Goal: Transaction & Acquisition: Purchase product/service

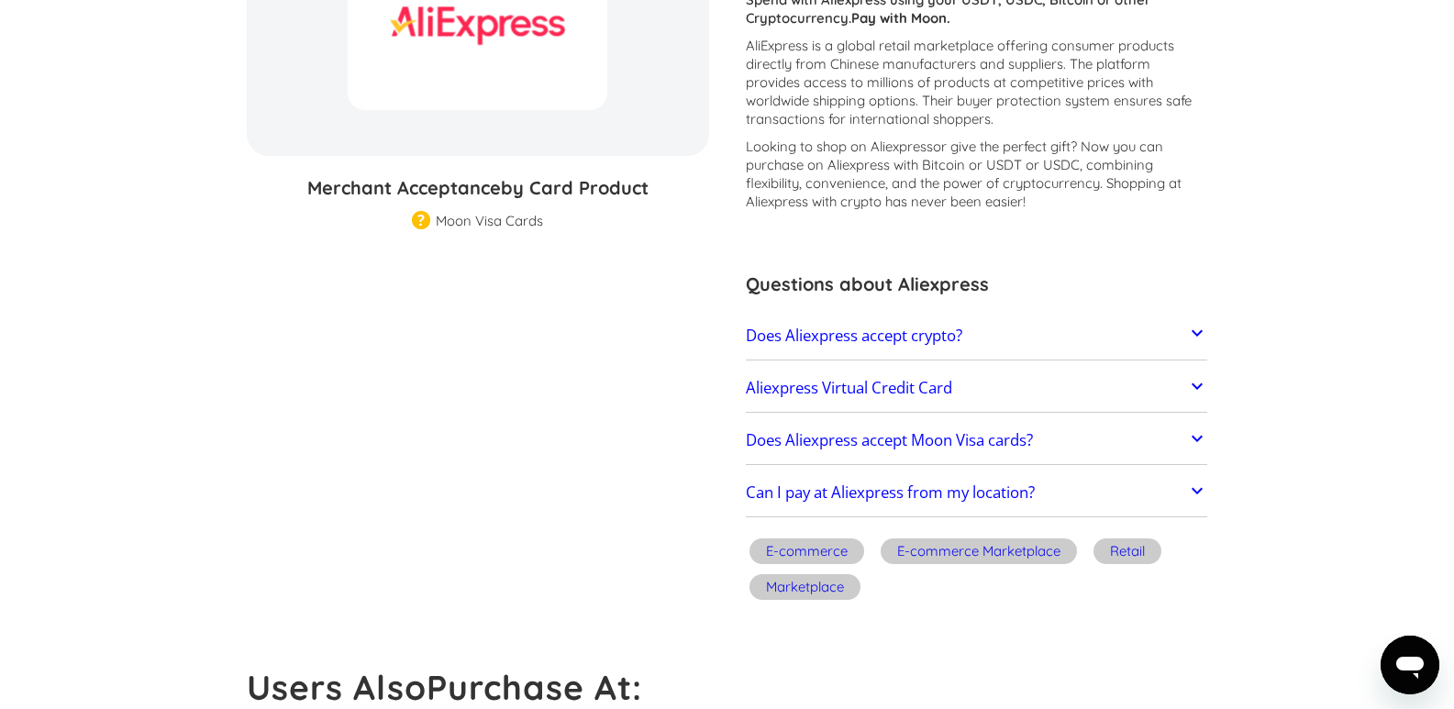
click at [250, 339] on section "Aliexpress % GIFT CARD DISCOUNT Merchant Acceptance by Card Product Merchant Gi…" at bounding box center [727, 251] width 961 height 712
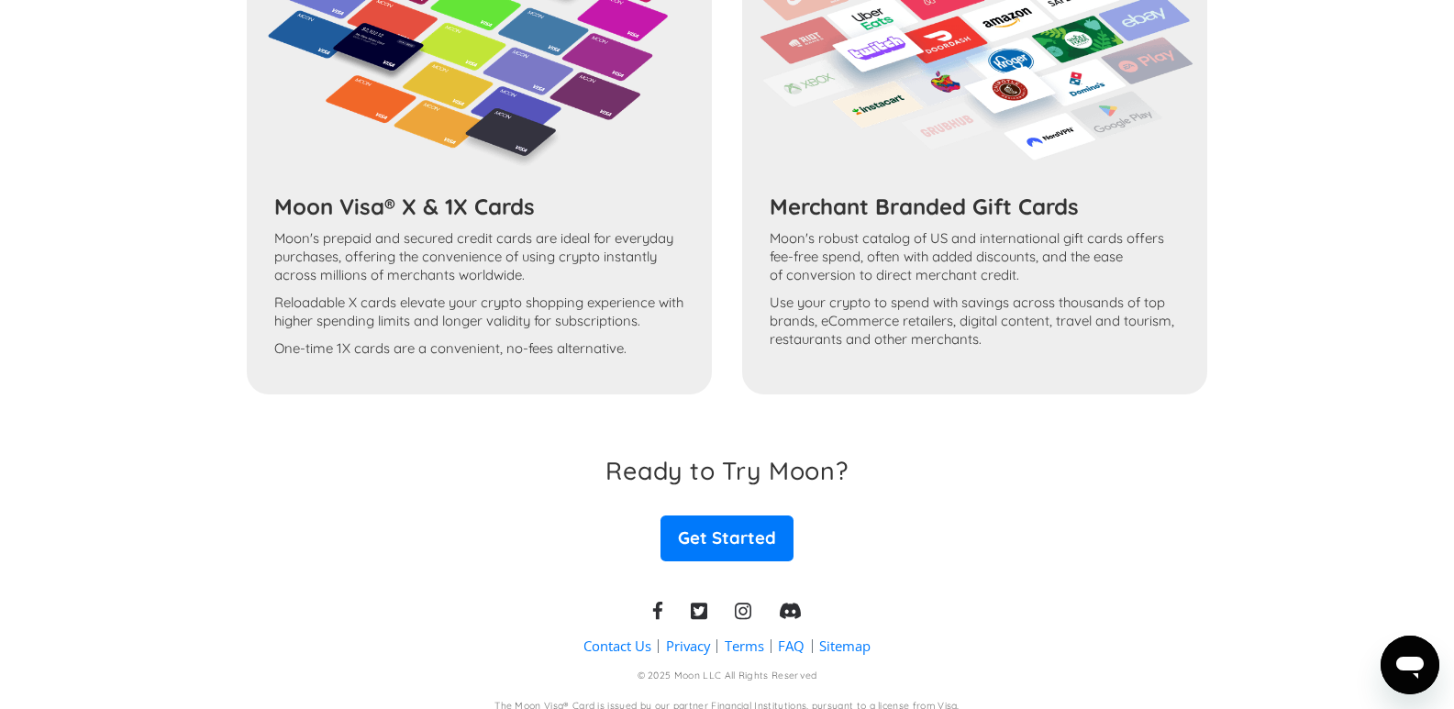
scroll to position [1923, 0]
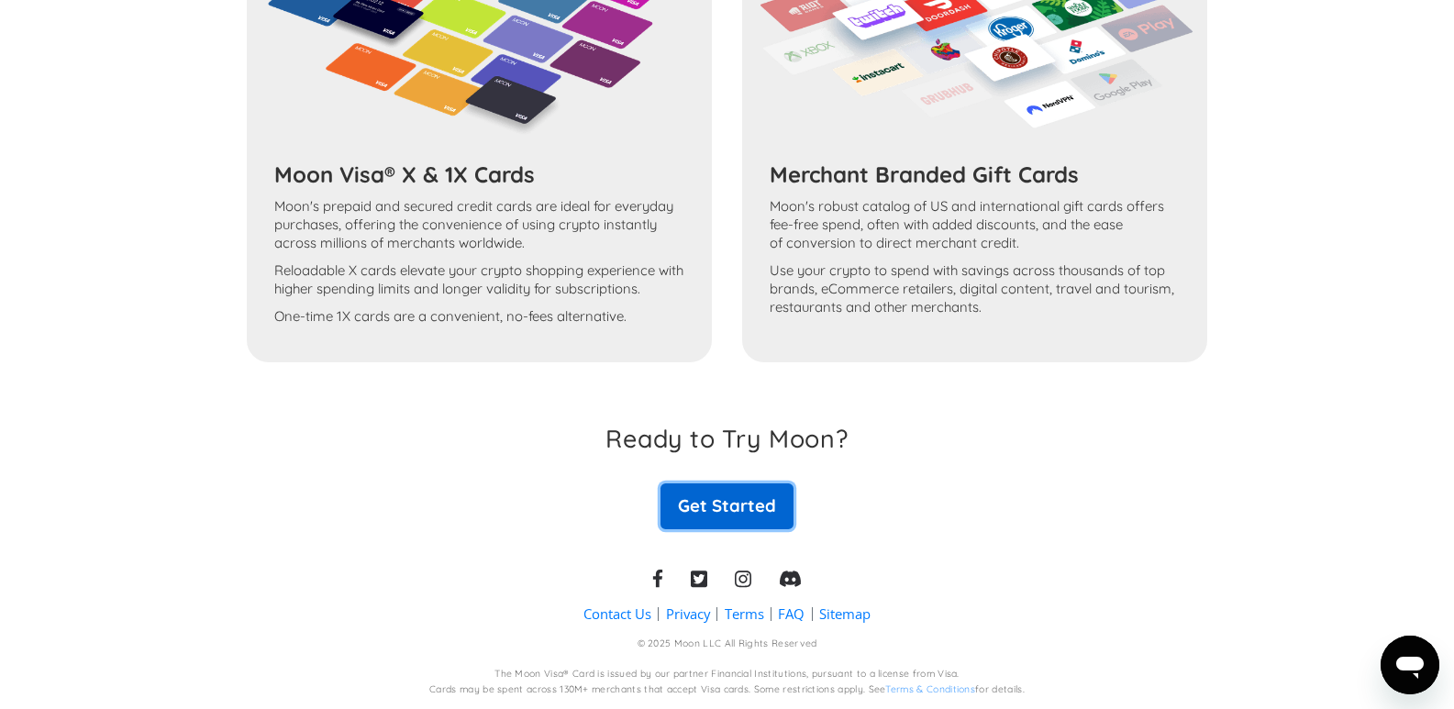
click at [739, 499] on link "Get Started" at bounding box center [726, 506] width 132 height 46
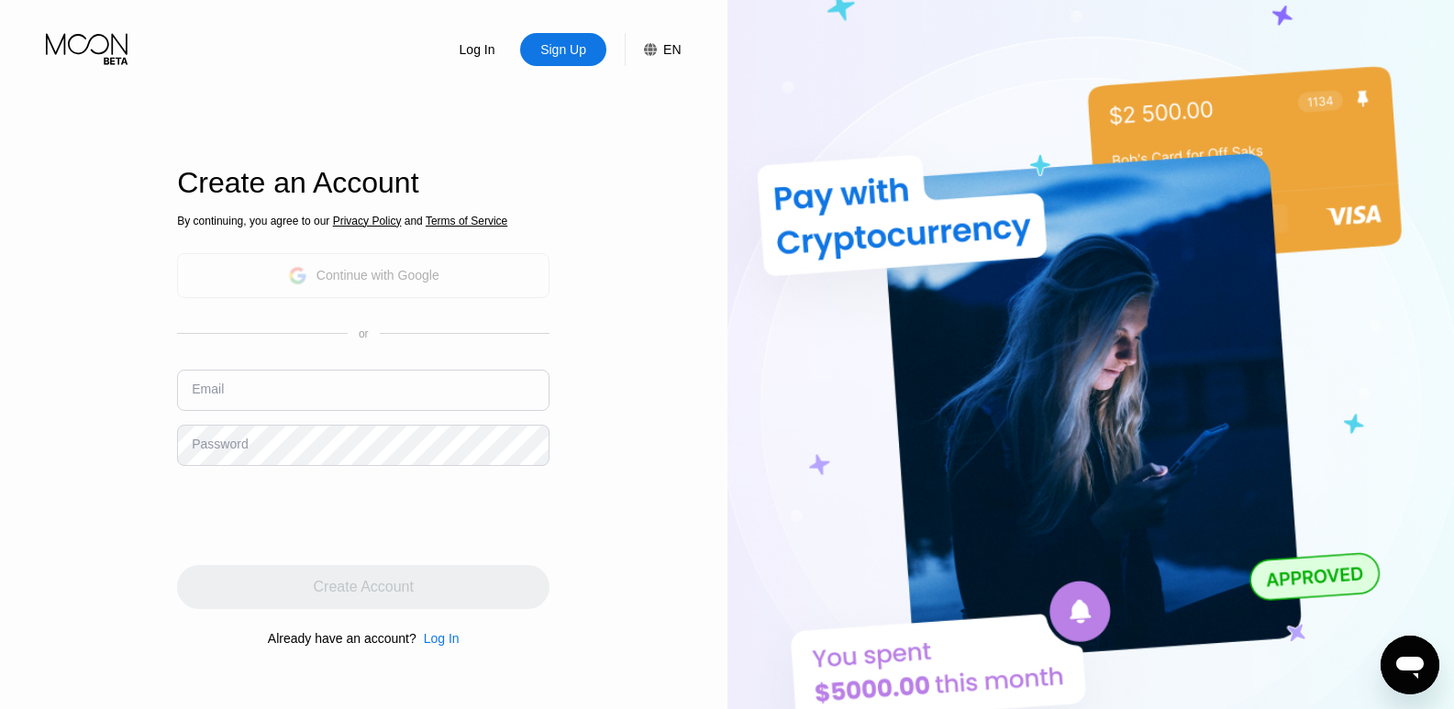
click at [378, 271] on div "Continue with Google" at bounding box center [377, 275] width 123 height 15
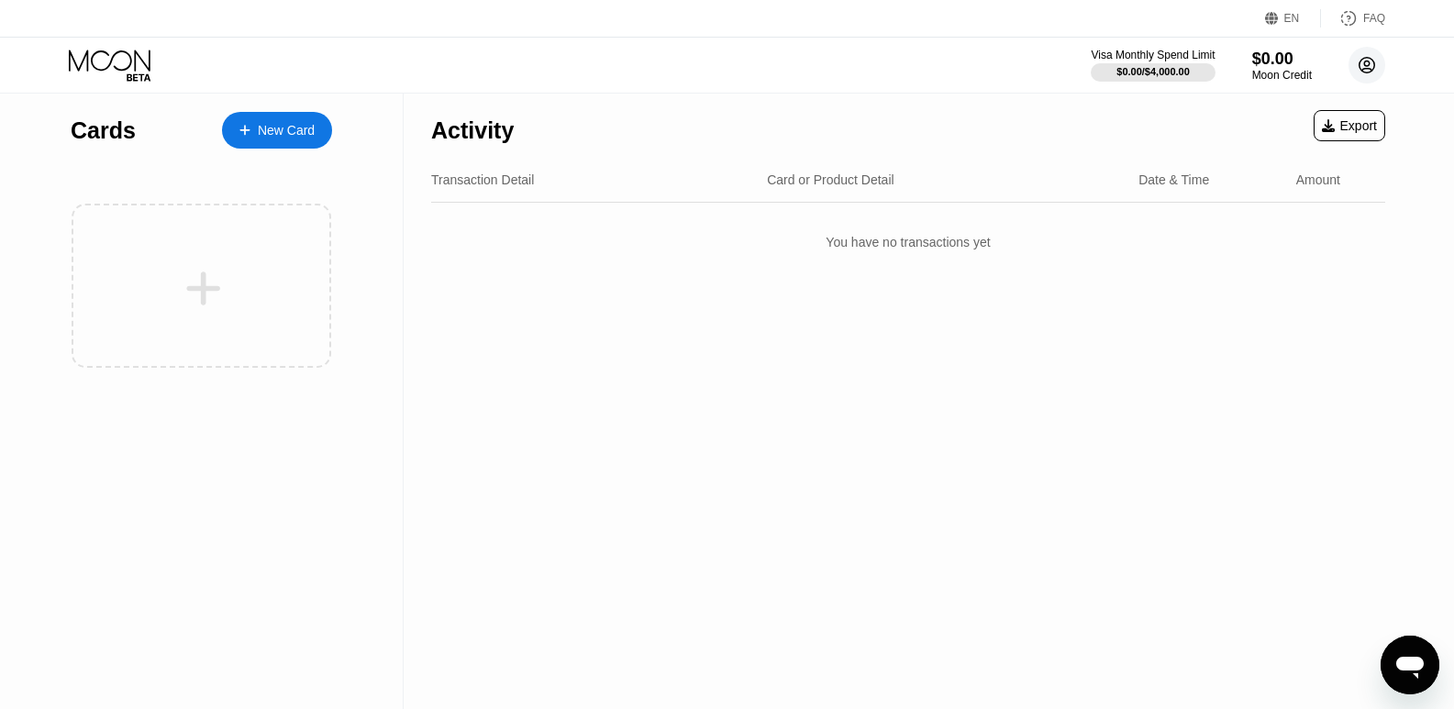
click at [1363, 62] on circle at bounding box center [1366, 65] width 37 height 37
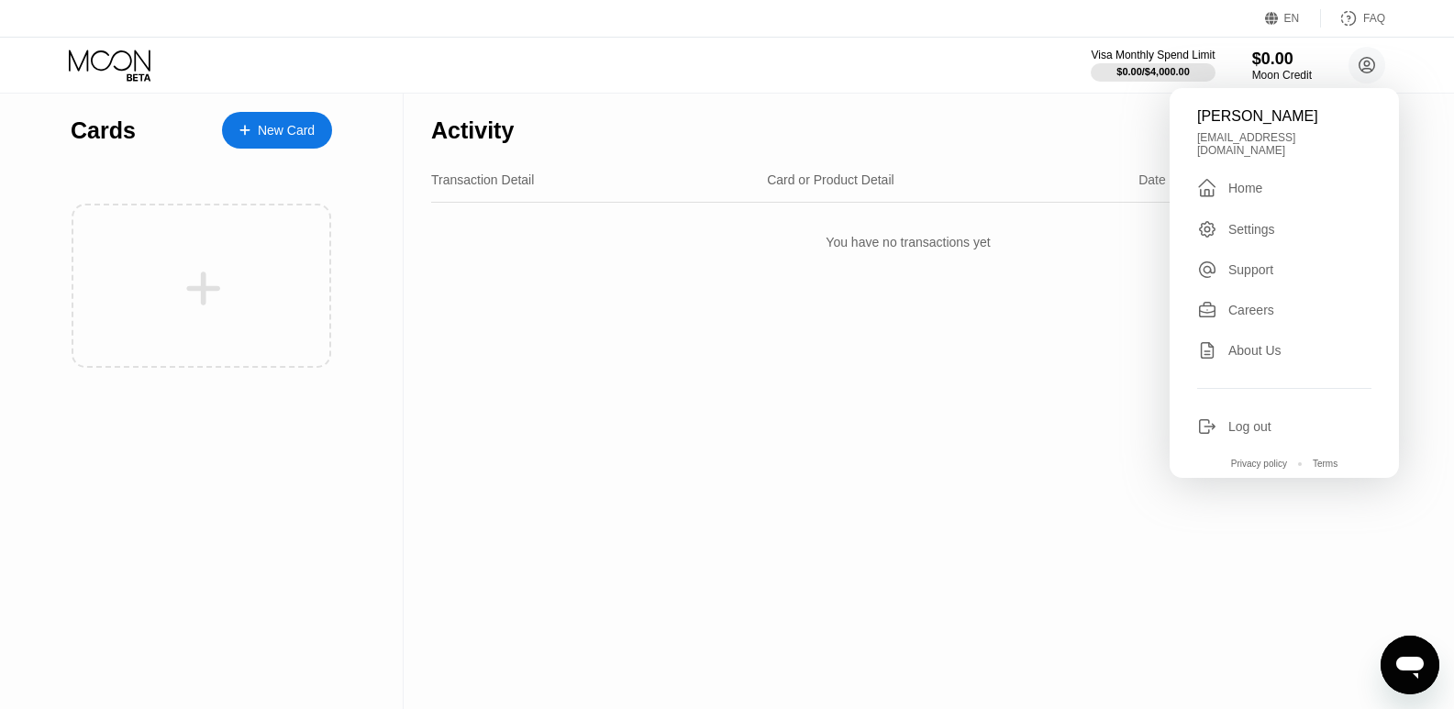
drag, startPoint x: 666, startPoint y: 374, endPoint x: 516, endPoint y: 335, distance: 154.6
click at [652, 371] on div "Activity Export Transaction Detail Card or Product Detail Date & Time Amount Yo…" at bounding box center [908, 401] width 1009 height 615
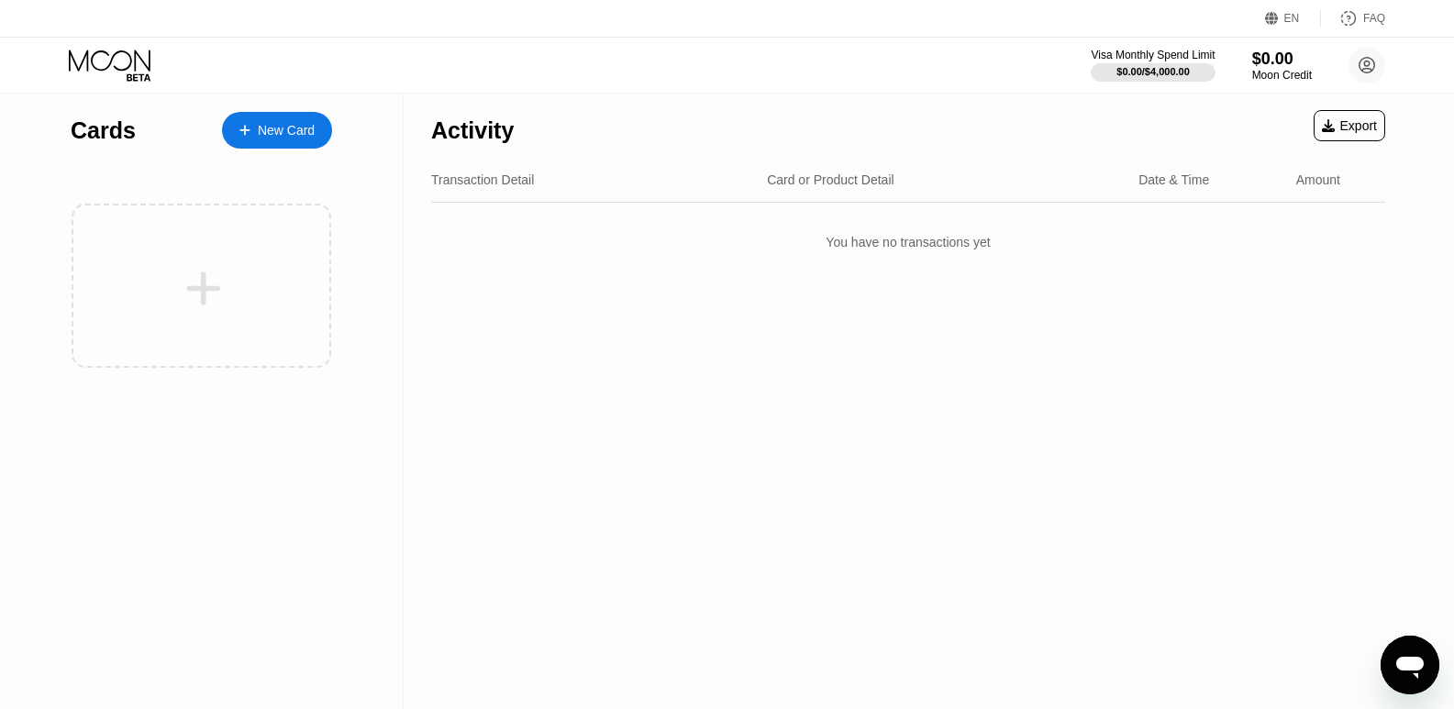
click at [305, 133] on div "New Card" at bounding box center [286, 131] width 57 height 16
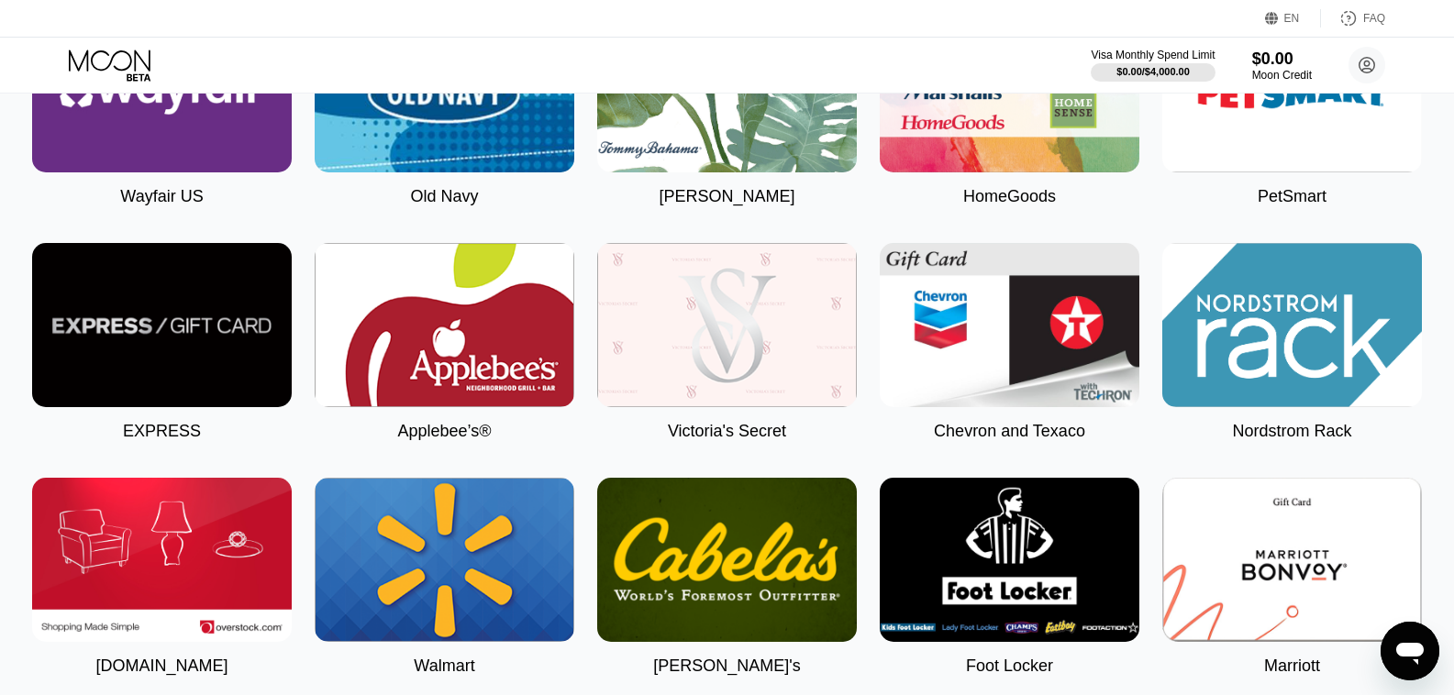
scroll to position [3944, 0]
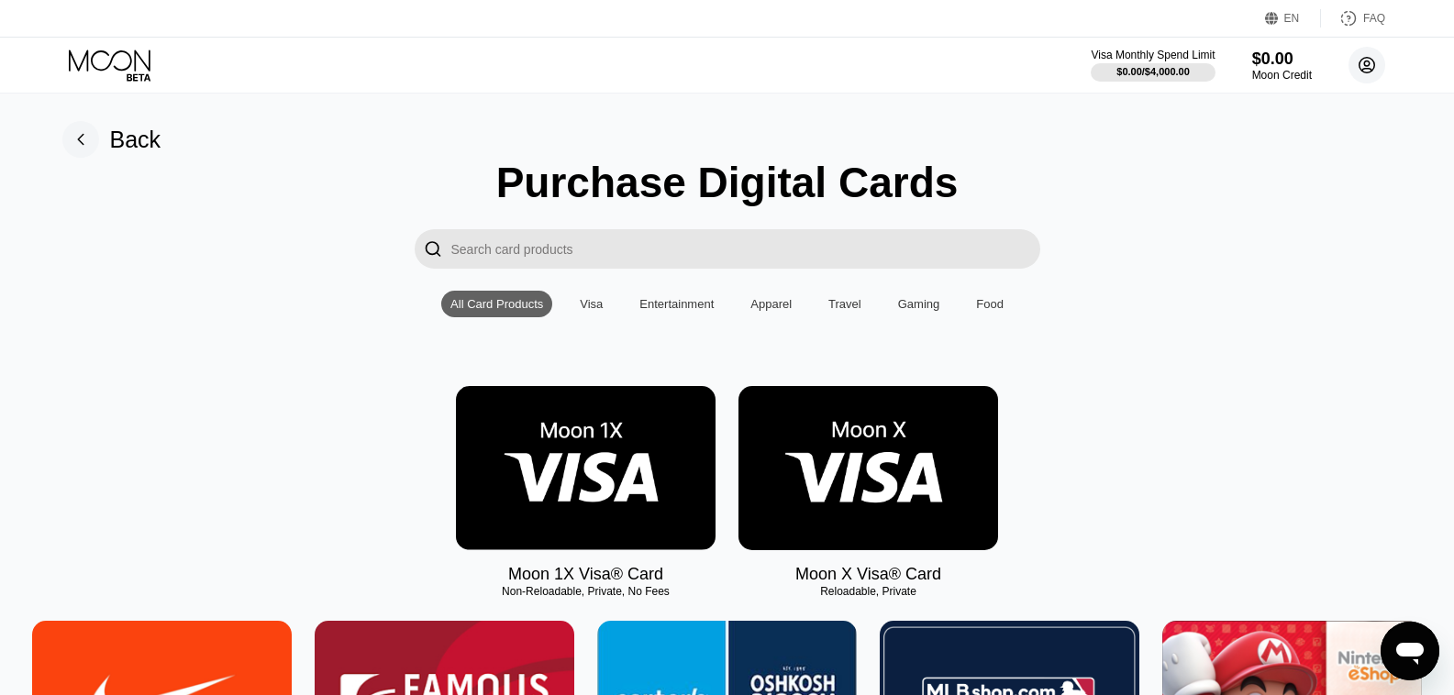
click at [1362, 64] on circle at bounding box center [1366, 65] width 37 height 37
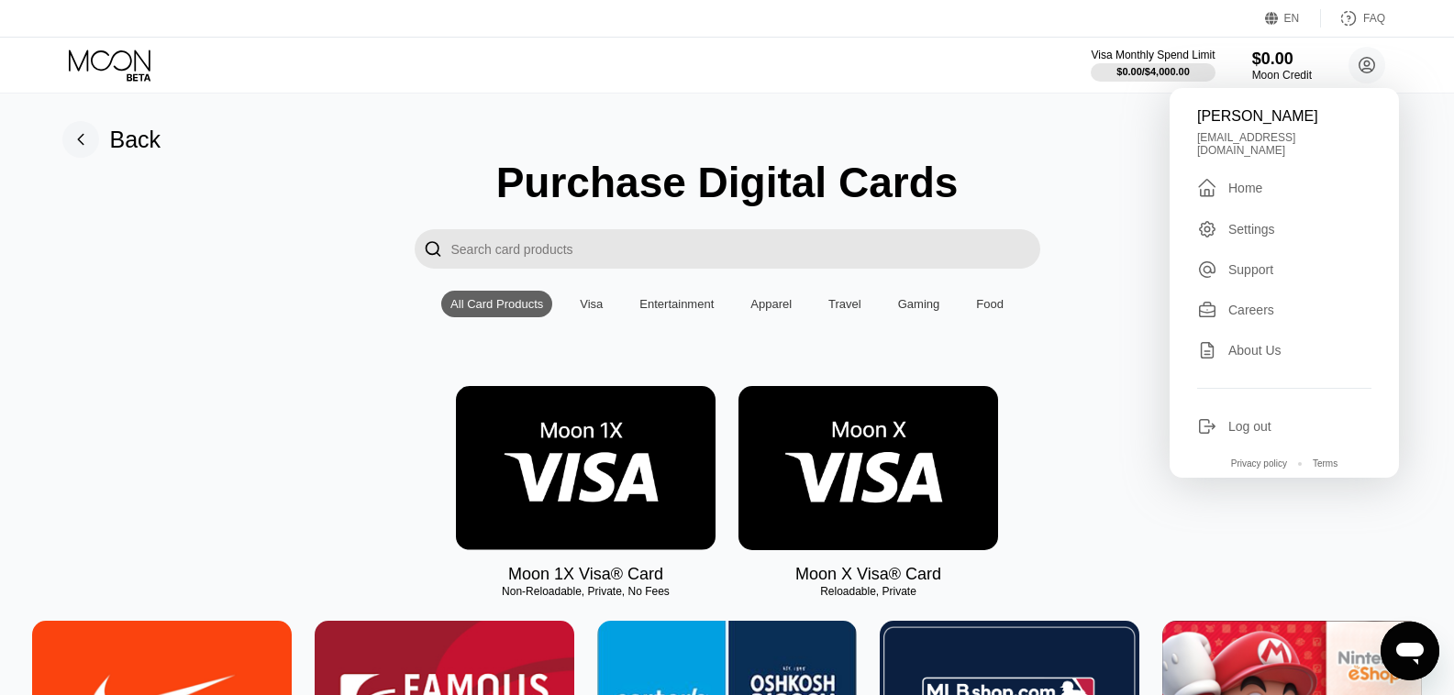
click at [1261, 225] on div "Settings" at bounding box center [1251, 229] width 47 height 15
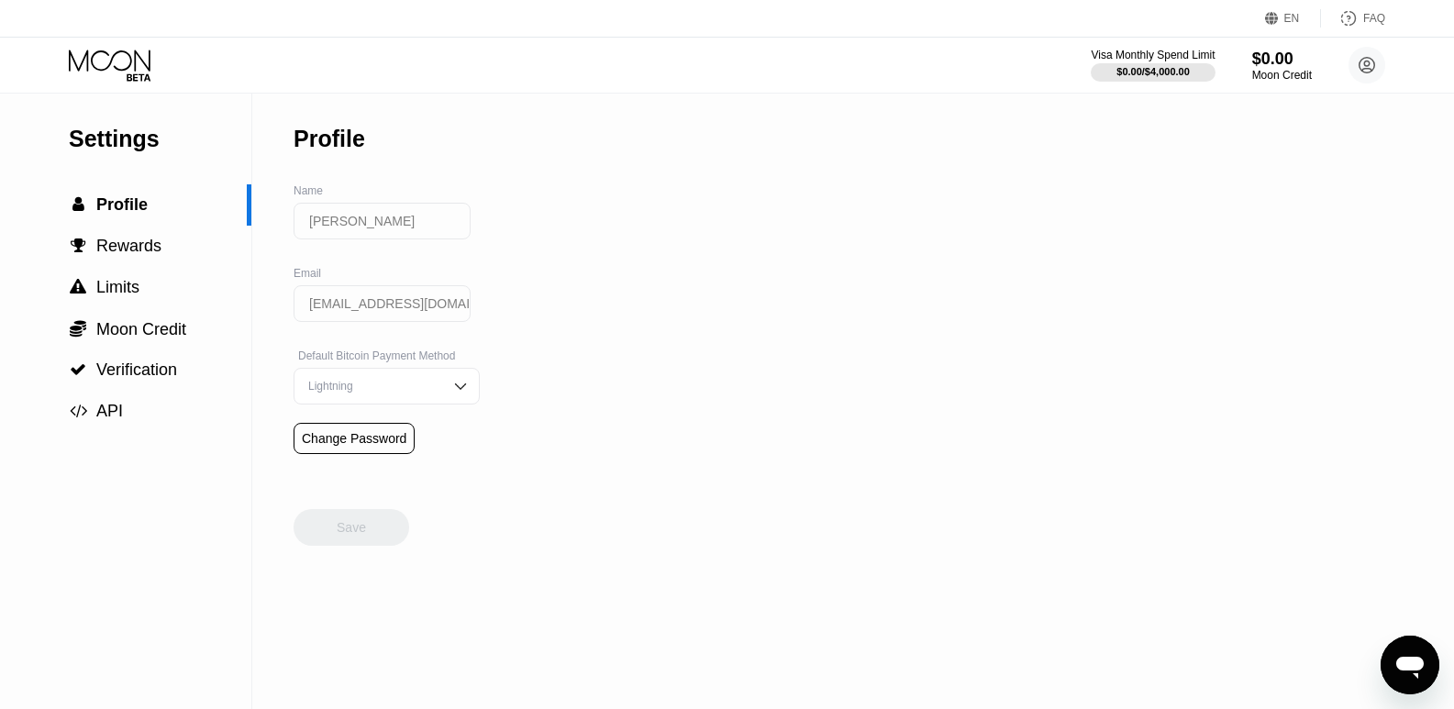
click at [451, 394] on img at bounding box center [460, 386] width 18 height 18
click at [560, 407] on div "Settings  Profile  Rewards  Limits  Moon Credit  Verification  API Profil…" at bounding box center [727, 401] width 1454 height 615
click at [570, 486] on div "Settings  Profile  Rewards  Limits  Moon Credit  Verification  API Profil…" at bounding box center [727, 401] width 1454 height 615
click at [131, 255] on span "Rewards" at bounding box center [128, 246] width 65 height 18
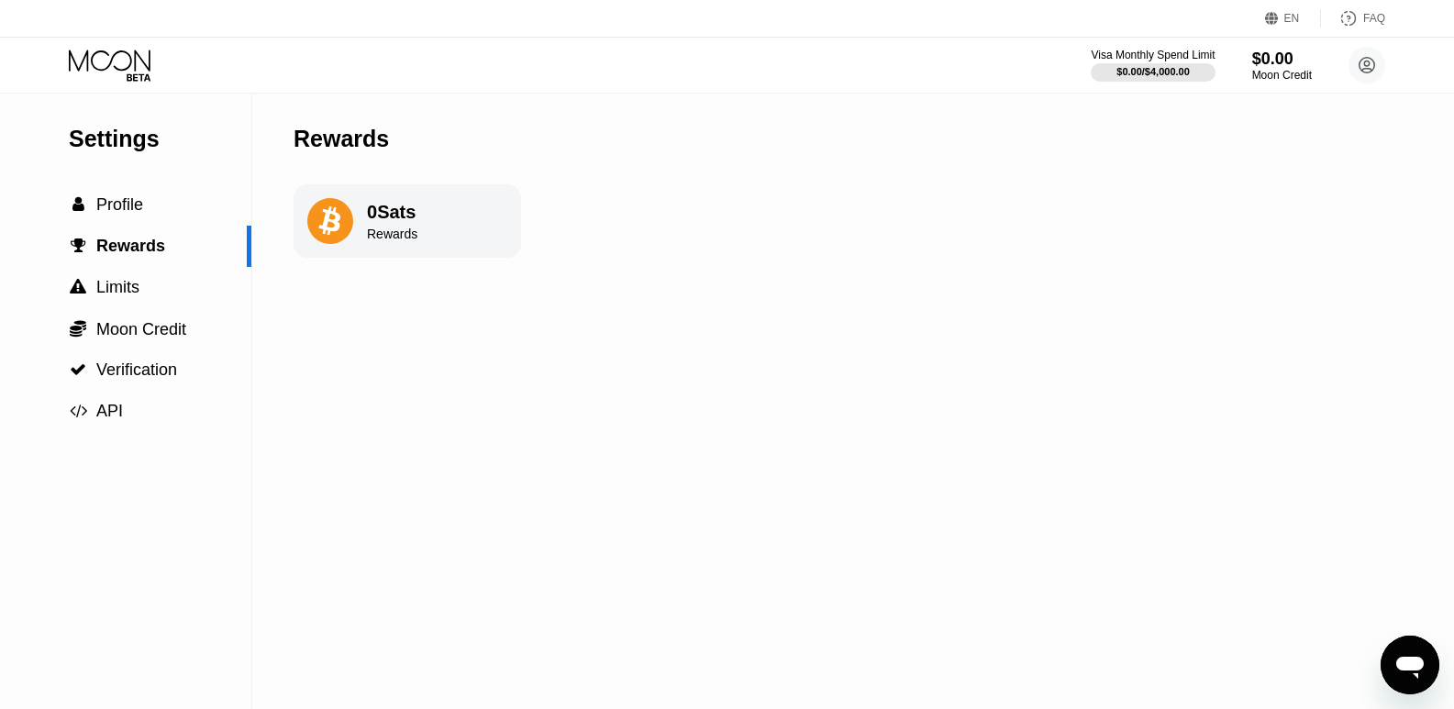
click at [365, 232] on div "0 Sats Rewards" at bounding box center [406, 220] width 227 height 73
click at [140, 287] on div " Limits" at bounding box center [125, 287] width 251 height 19
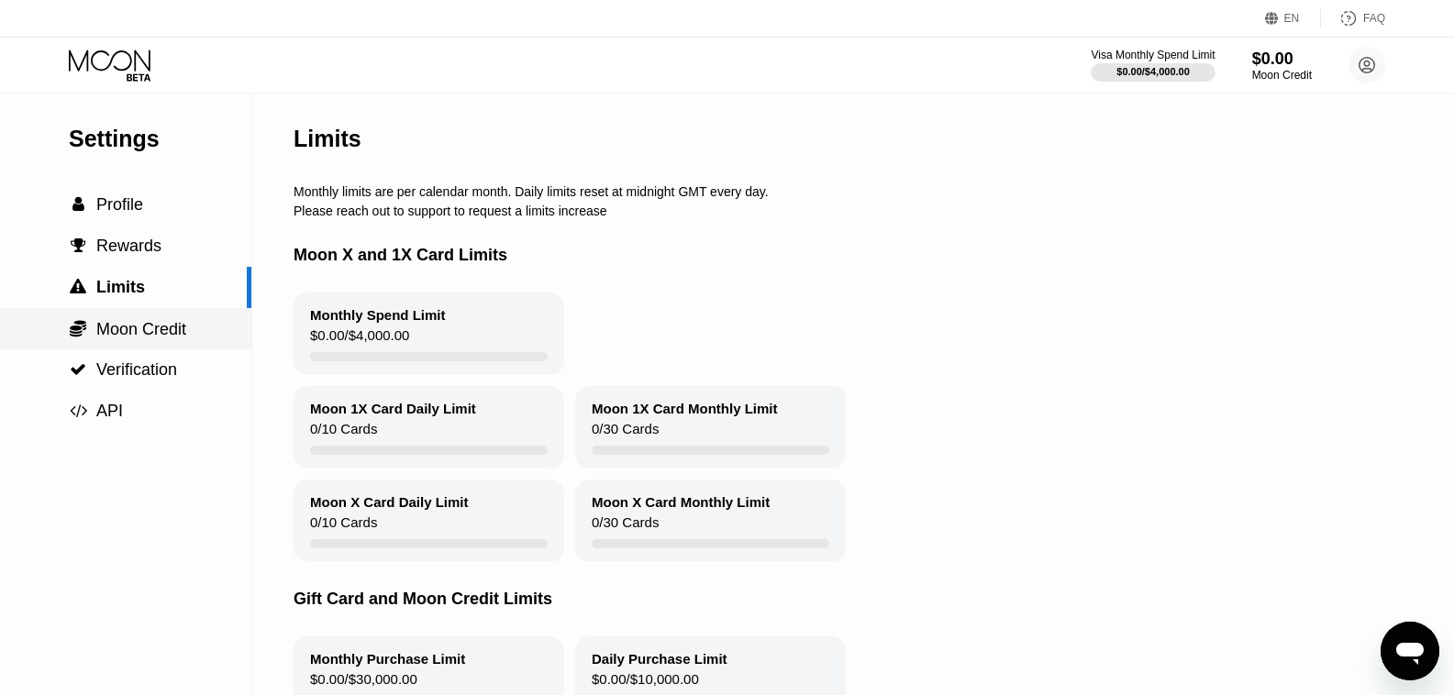
click at [107, 338] on span "Moon Credit" at bounding box center [141, 329] width 90 height 18
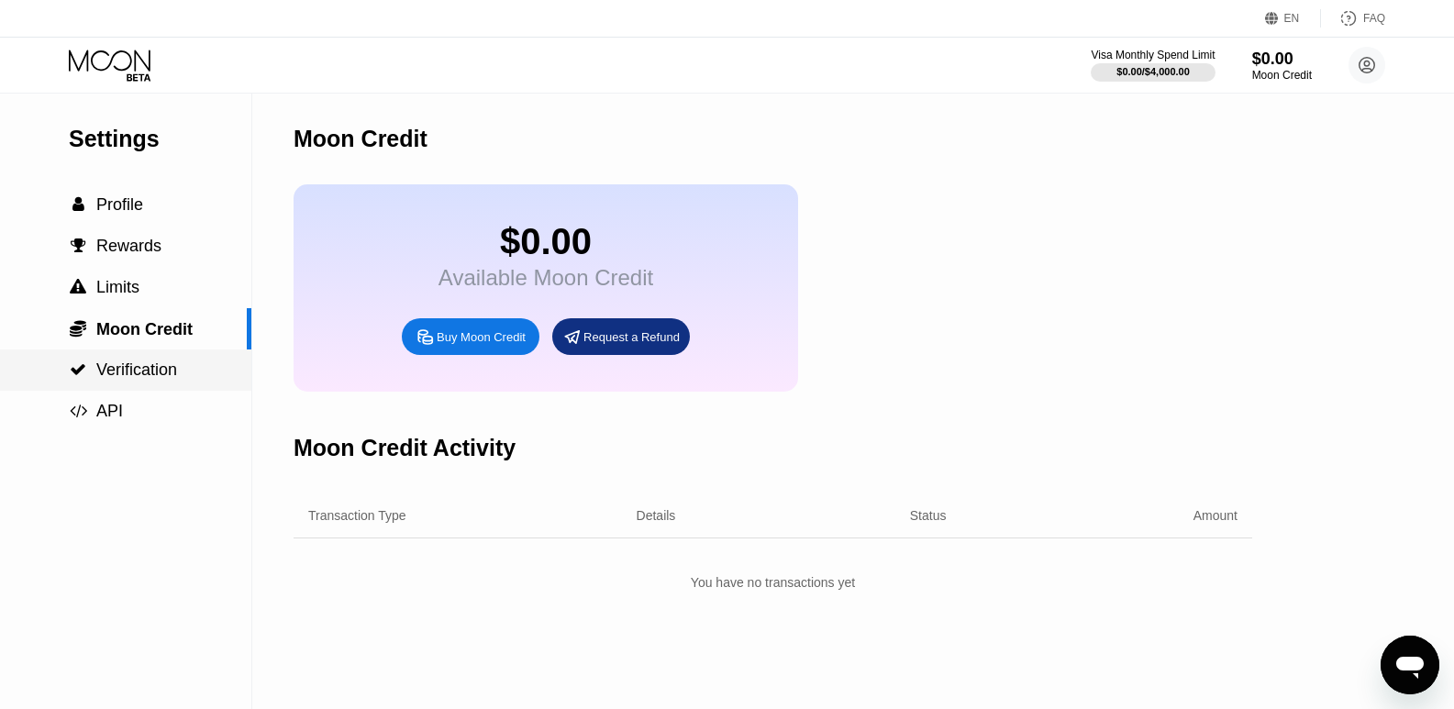
click at [147, 375] on span "Verification" at bounding box center [136, 369] width 81 height 18
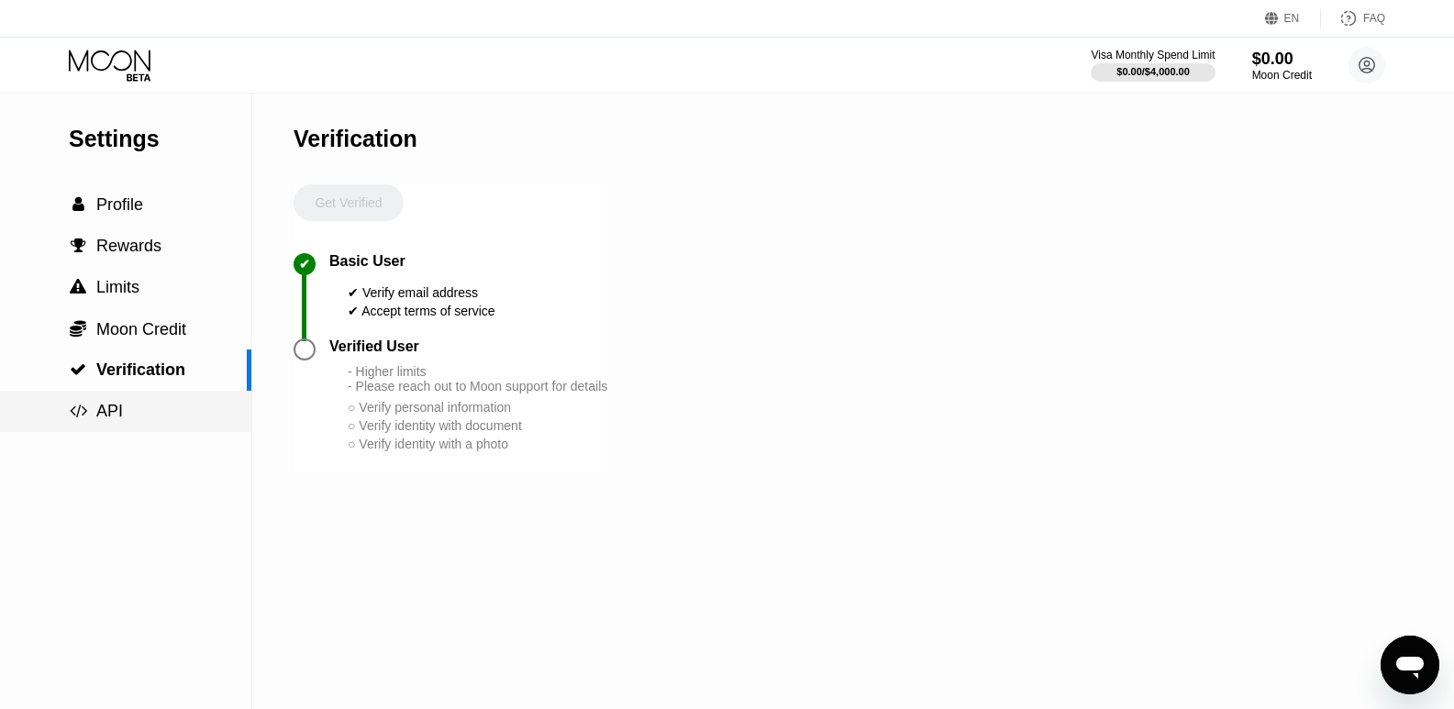
click at [114, 410] on span "API" at bounding box center [109, 411] width 27 height 18
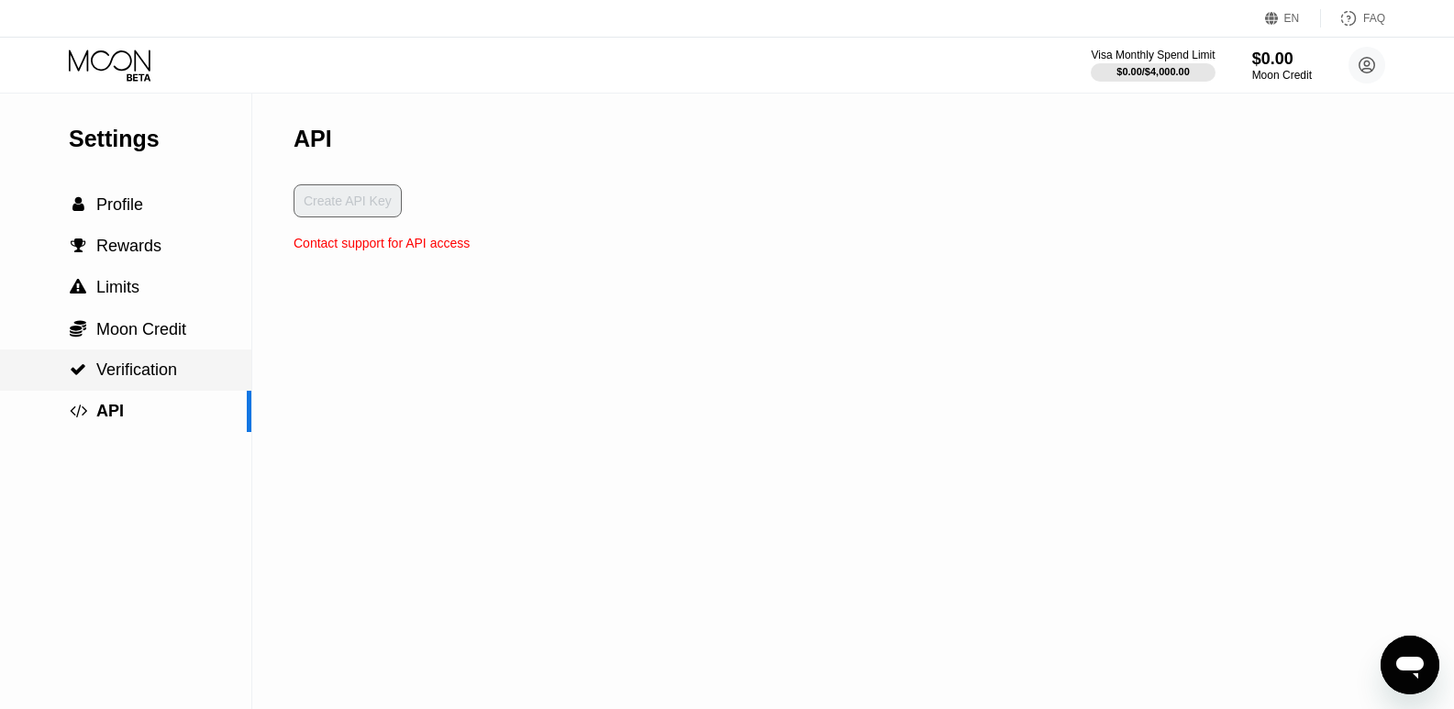
click at [150, 379] on span "Verification" at bounding box center [136, 369] width 81 height 18
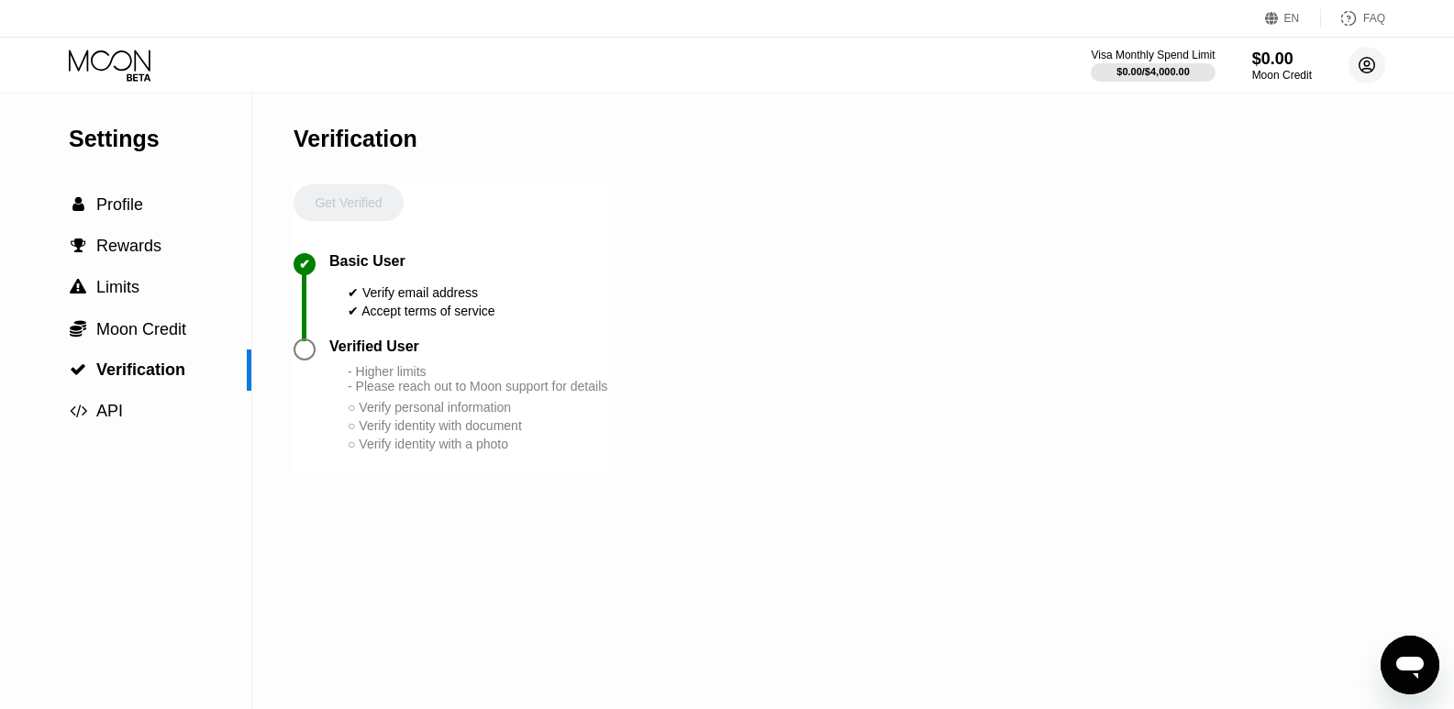
click at [1359, 64] on icon at bounding box center [1367, 66] width 16 height 16
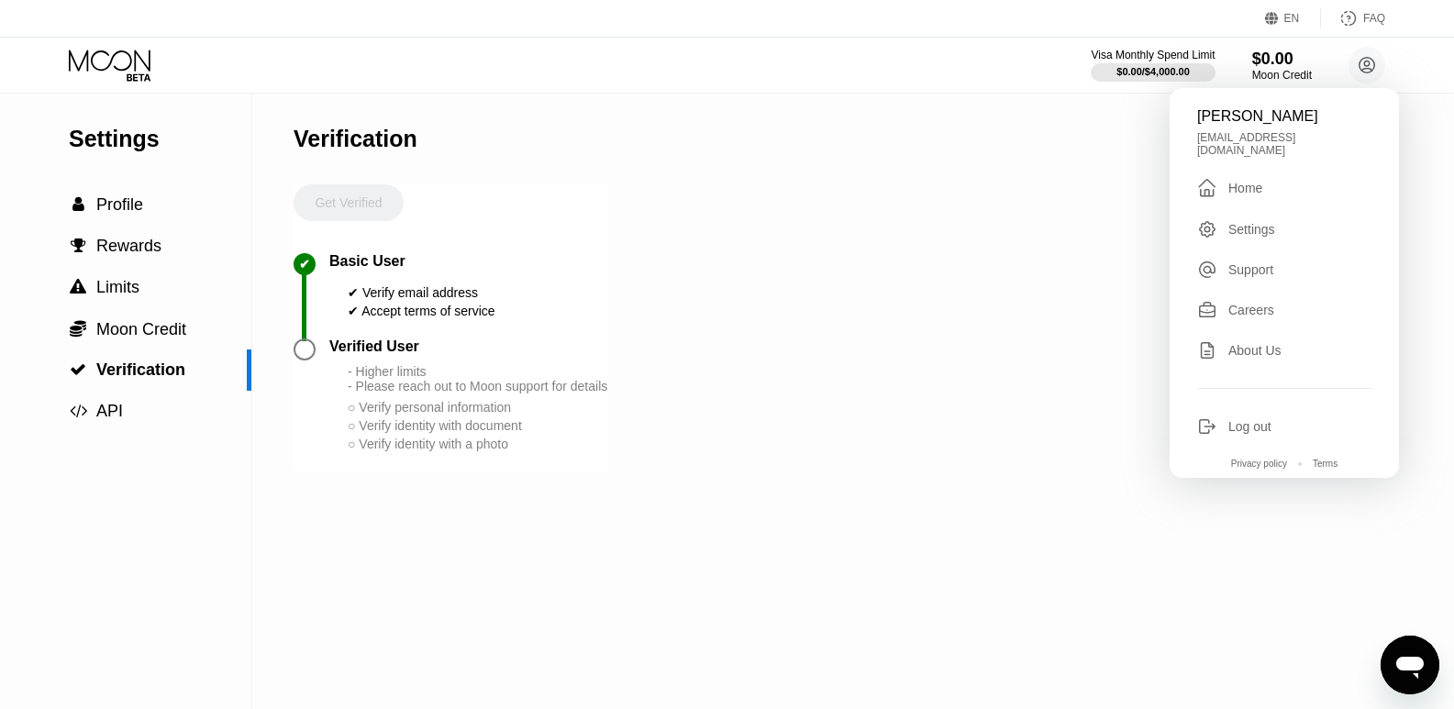
click at [1268, 304] on div "Careers" at bounding box center [1251, 310] width 46 height 15
click at [111, 210] on span "Profile" at bounding box center [119, 204] width 47 height 18
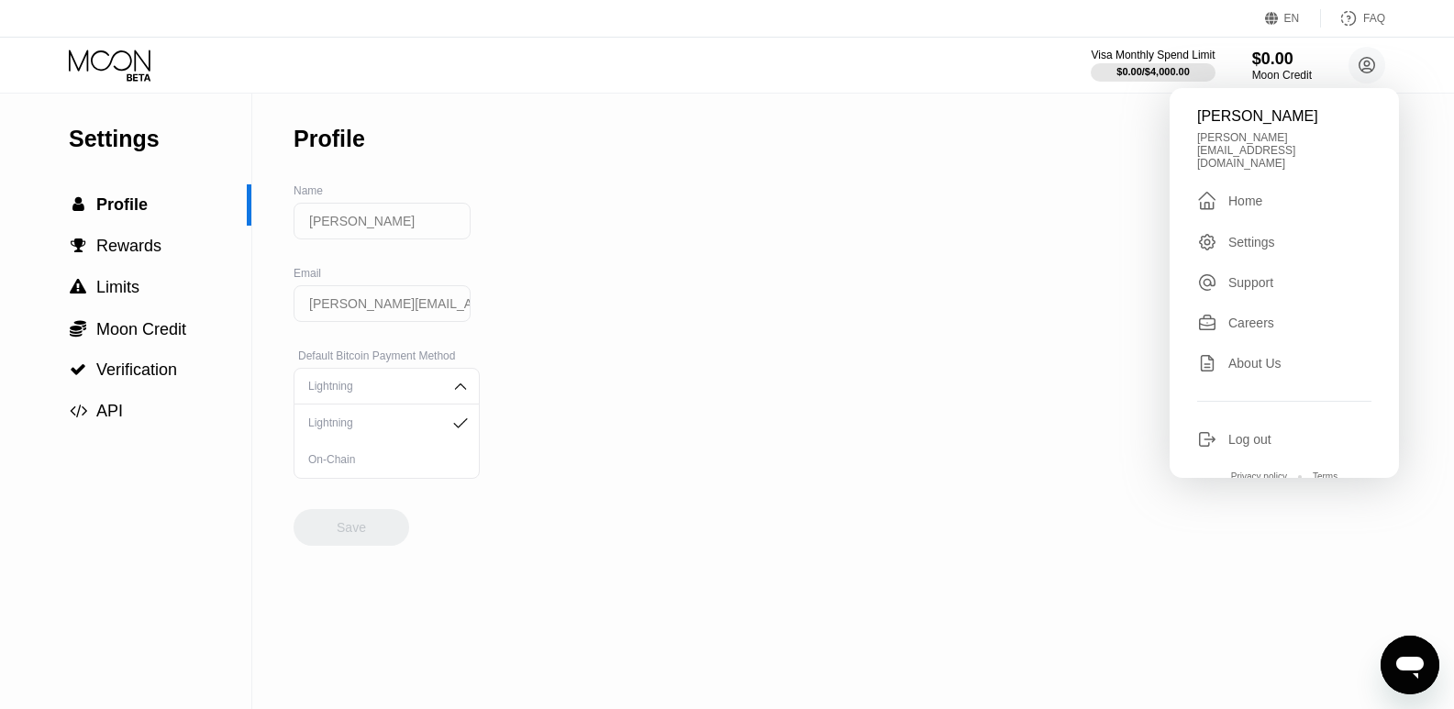
click at [1025, 238] on div "Settings  Profile  Rewards  Limits  Moon Credit  Verification  API Profil…" at bounding box center [727, 401] width 1454 height 615
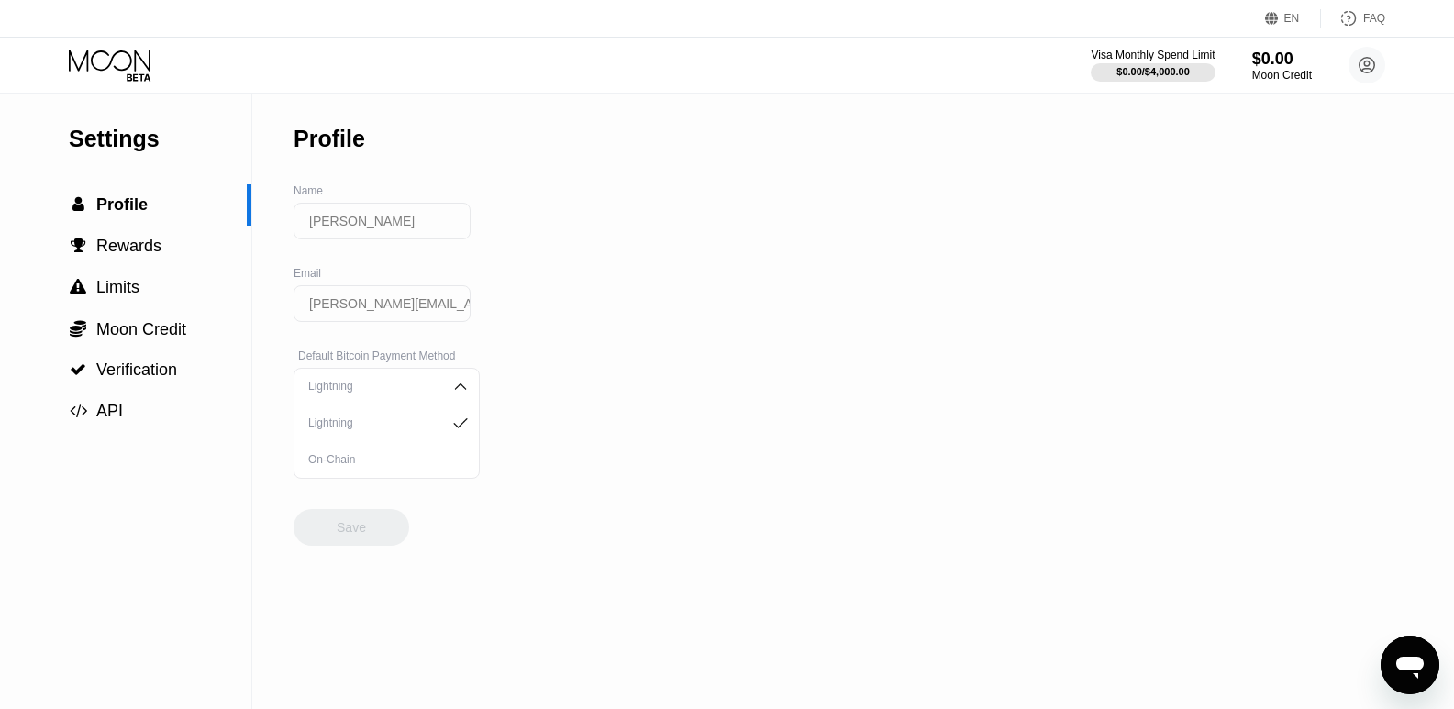
click at [103, 52] on icon at bounding box center [111, 66] width 85 height 32
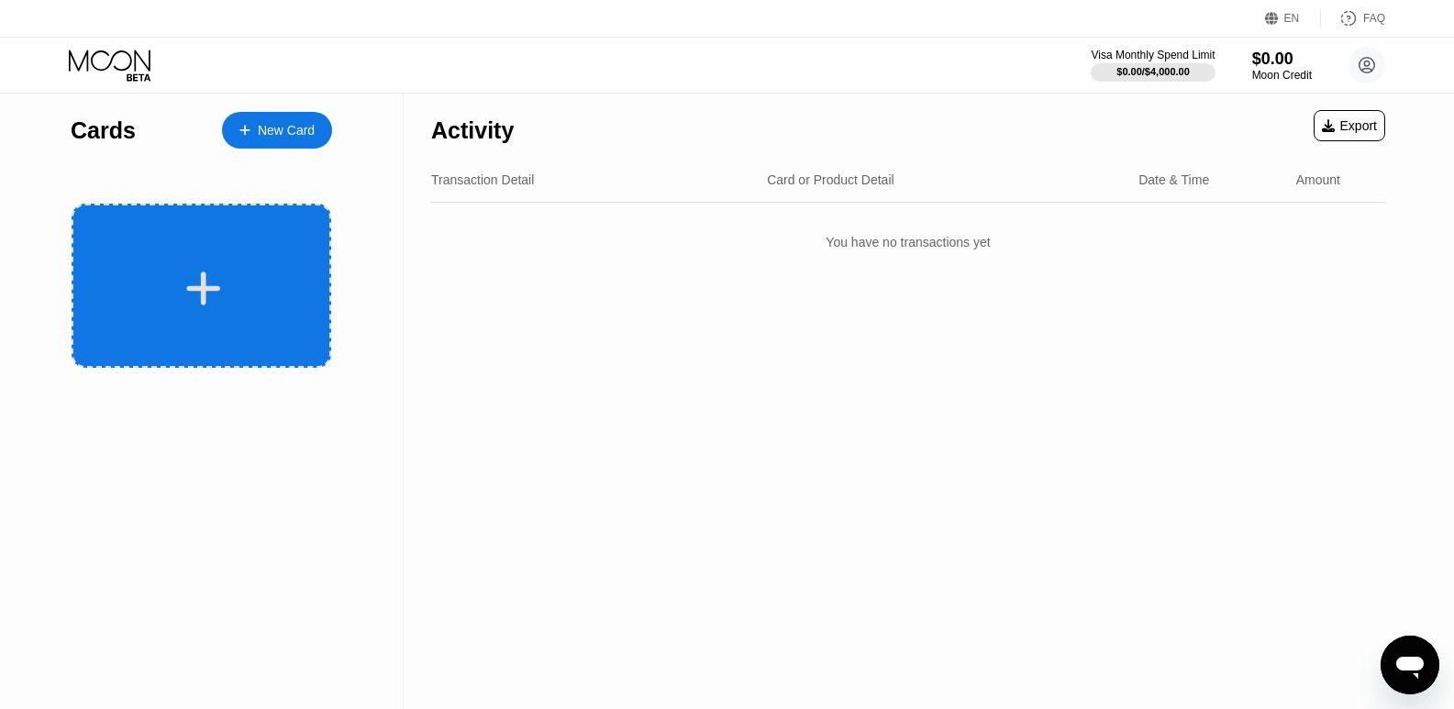
click at [198, 274] on icon at bounding box center [203, 288] width 36 height 41
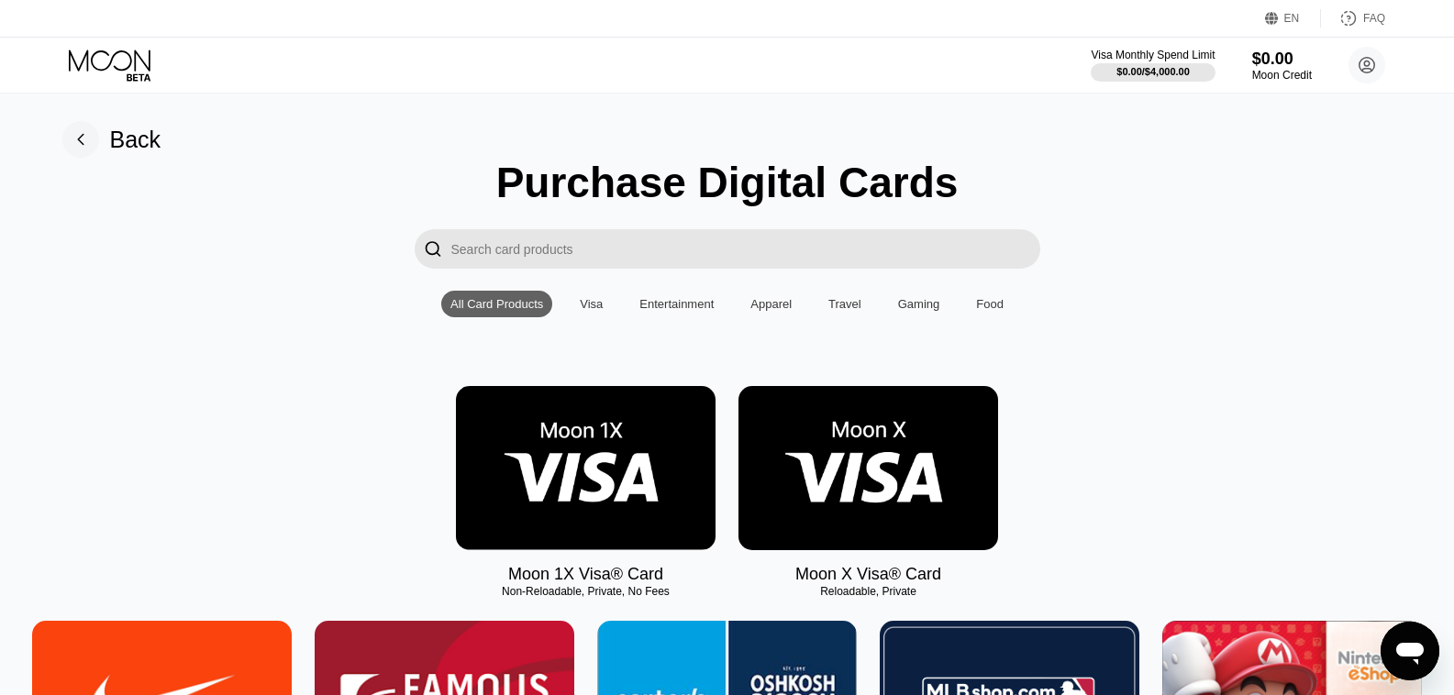
click at [885, 517] on img at bounding box center [868, 468] width 260 height 164
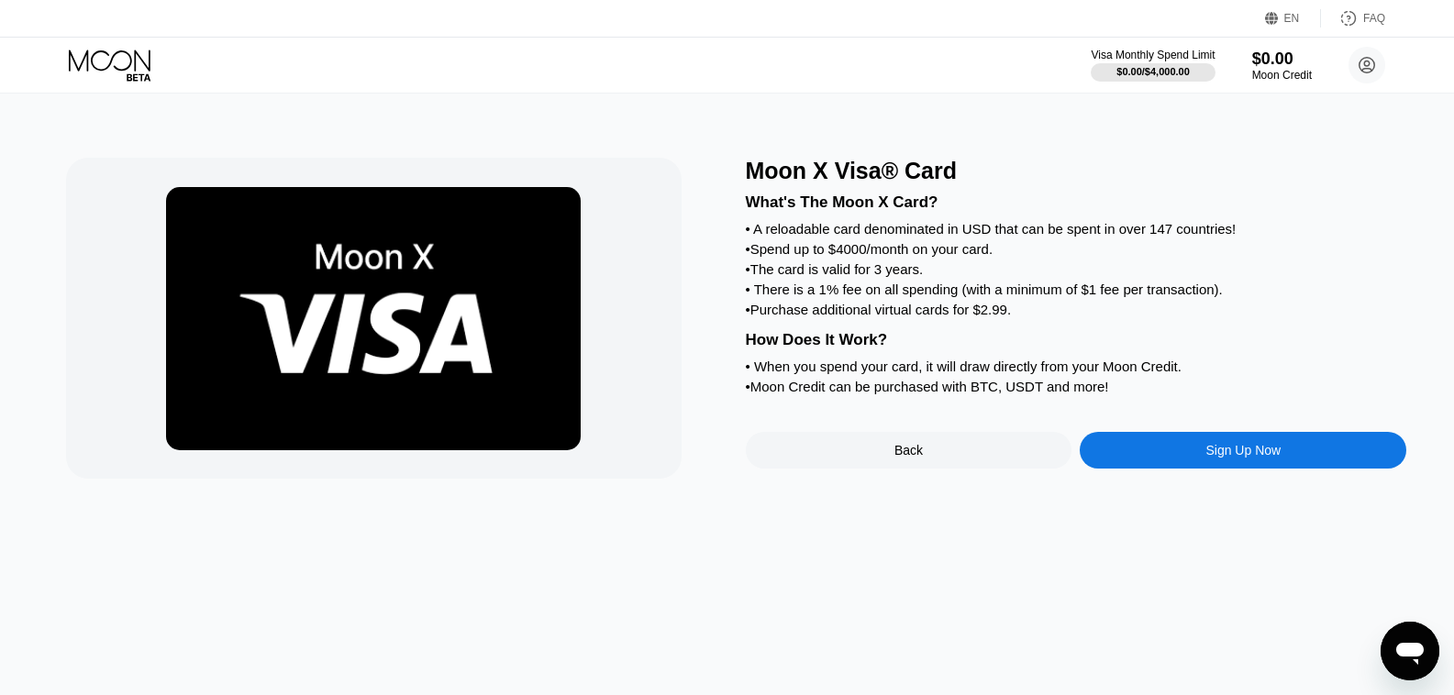
click at [1191, 469] on div "Sign Up Now" at bounding box center [1243, 450] width 327 height 37
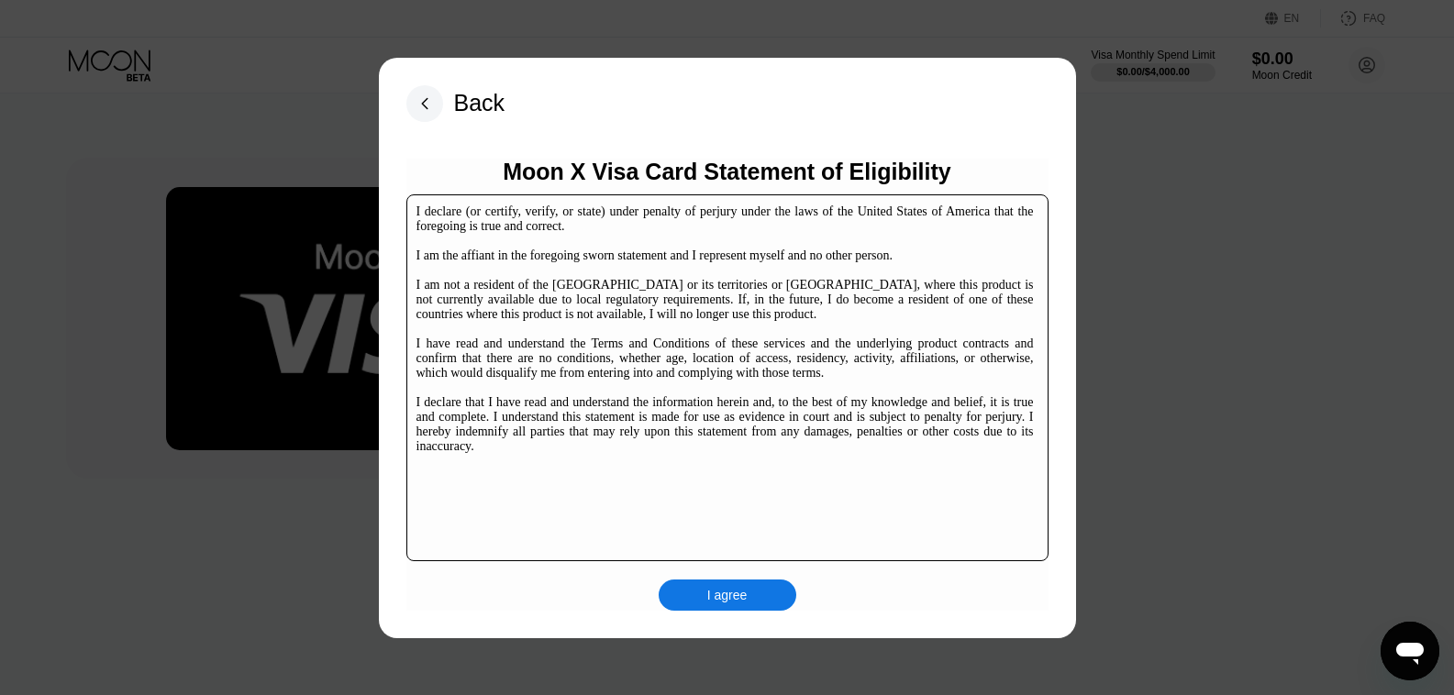
click at [737, 599] on div "I agree" at bounding box center [727, 595] width 40 height 17
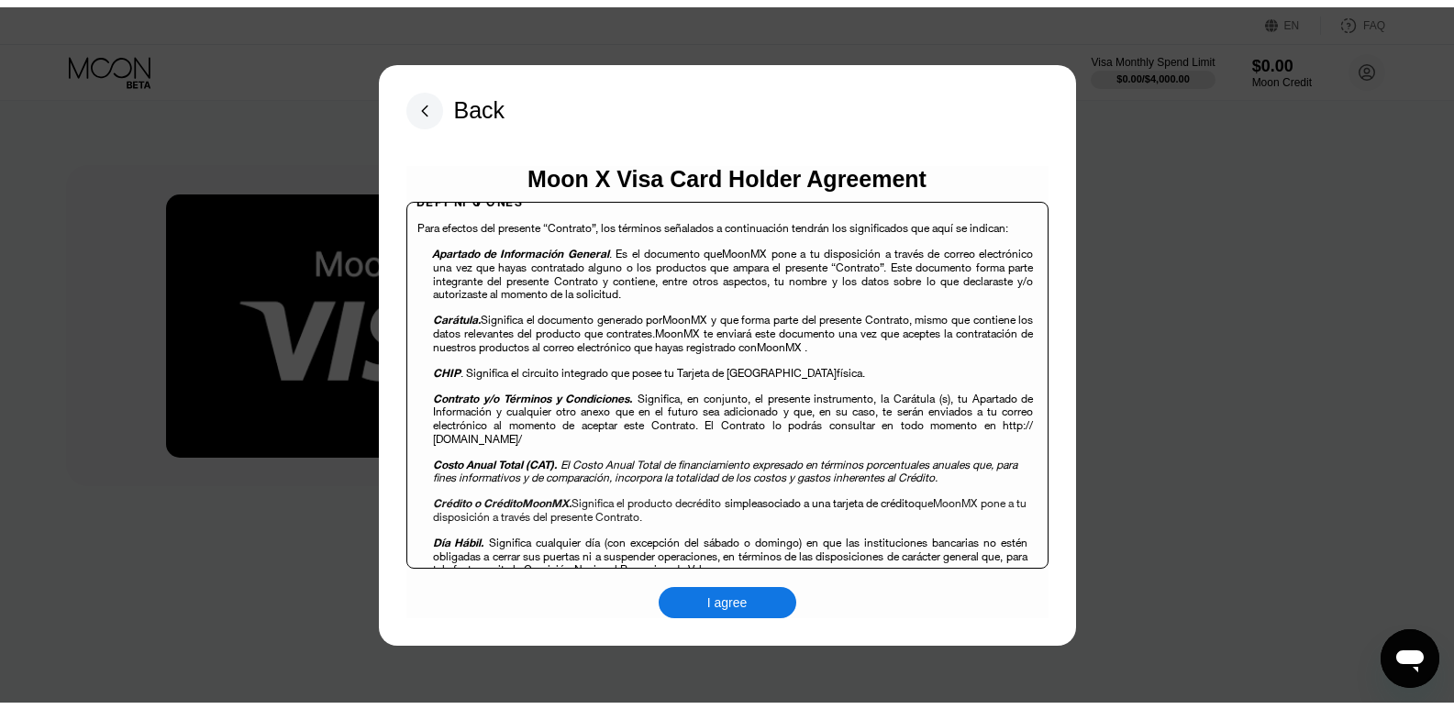
scroll to position [1284, 0]
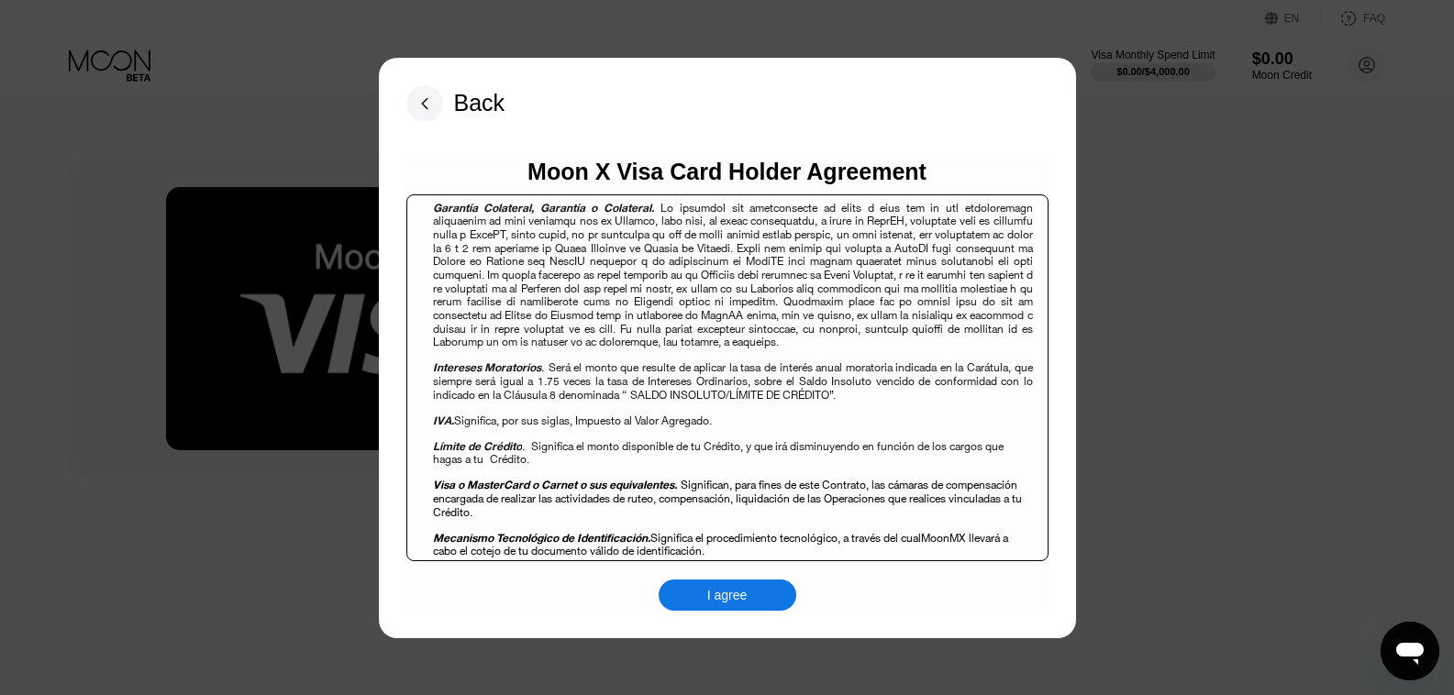
click at [764, 585] on div "I agree" at bounding box center [728, 595] width 138 height 31
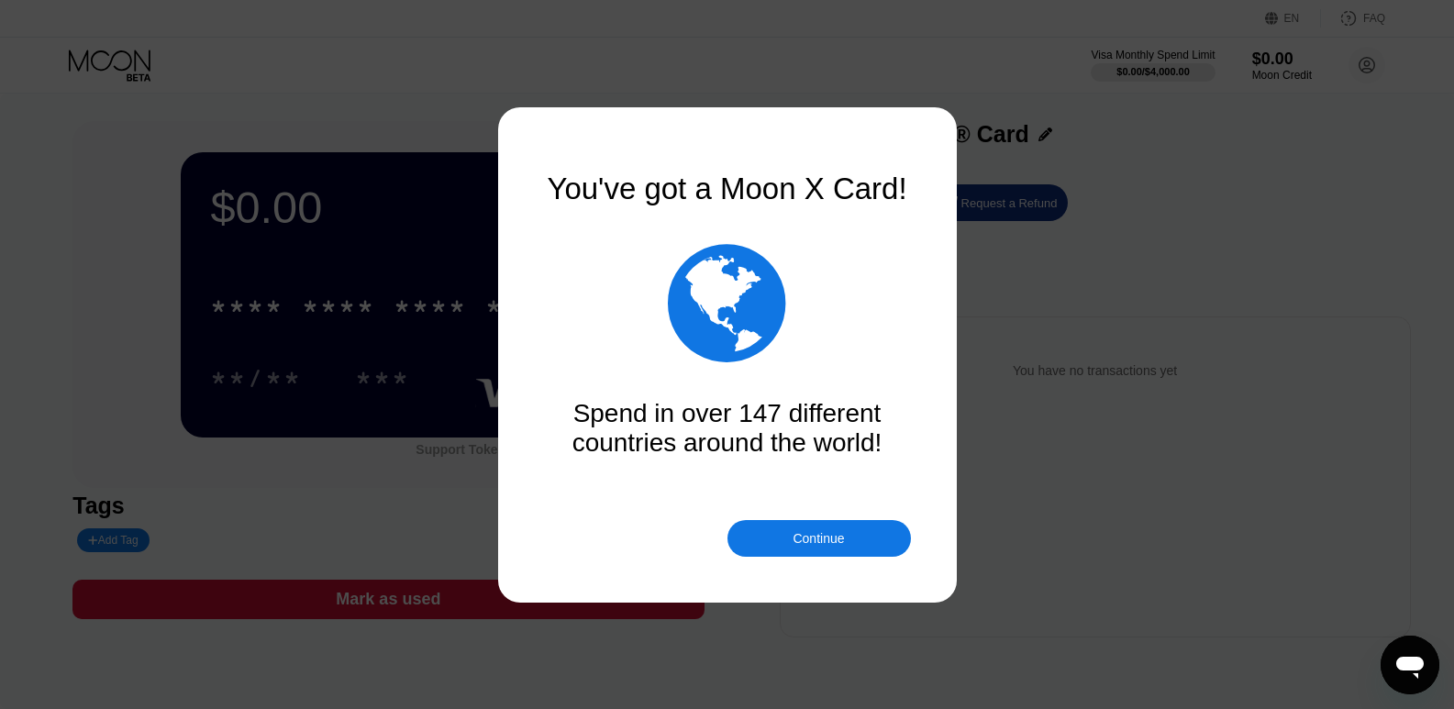
click at [836, 545] on div "Continue" at bounding box center [817, 538] width 51 height 15
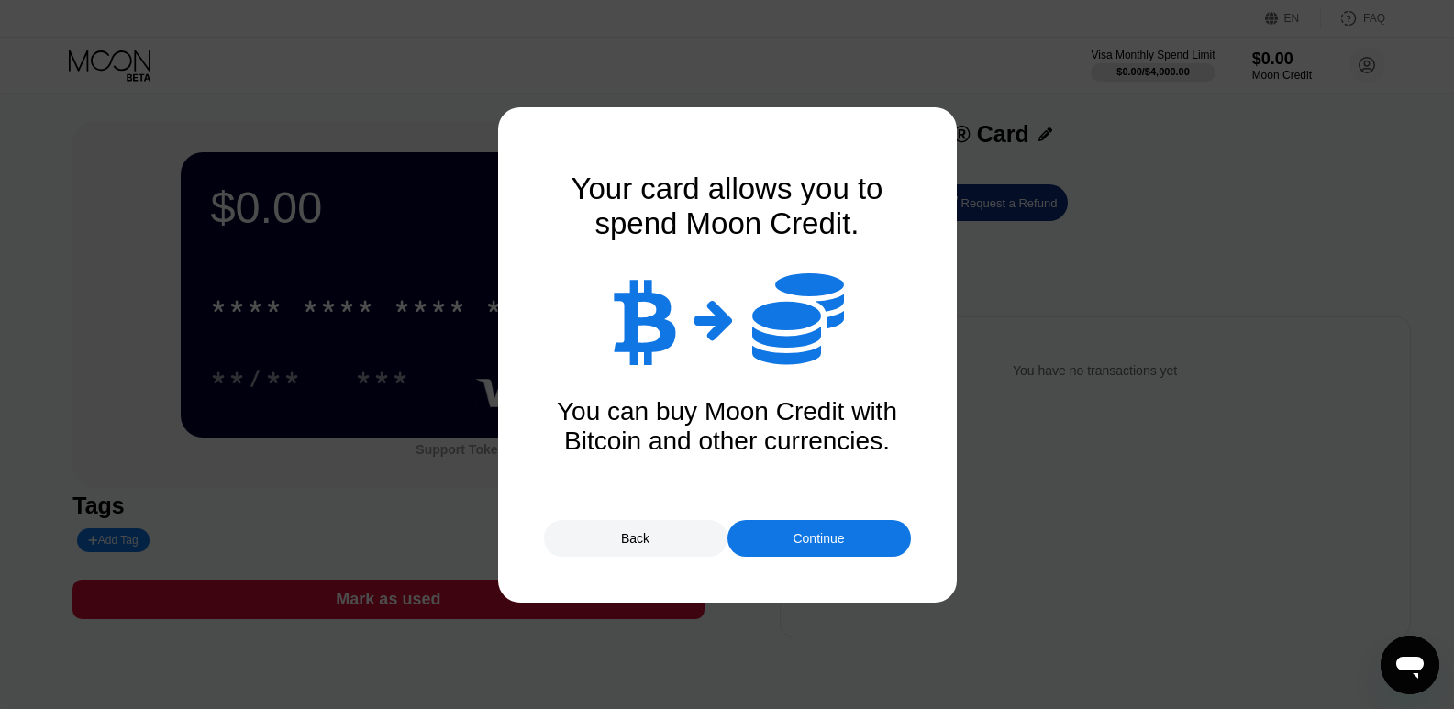
click at [836, 544] on div "Continue" at bounding box center [817, 538] width 51 height 15
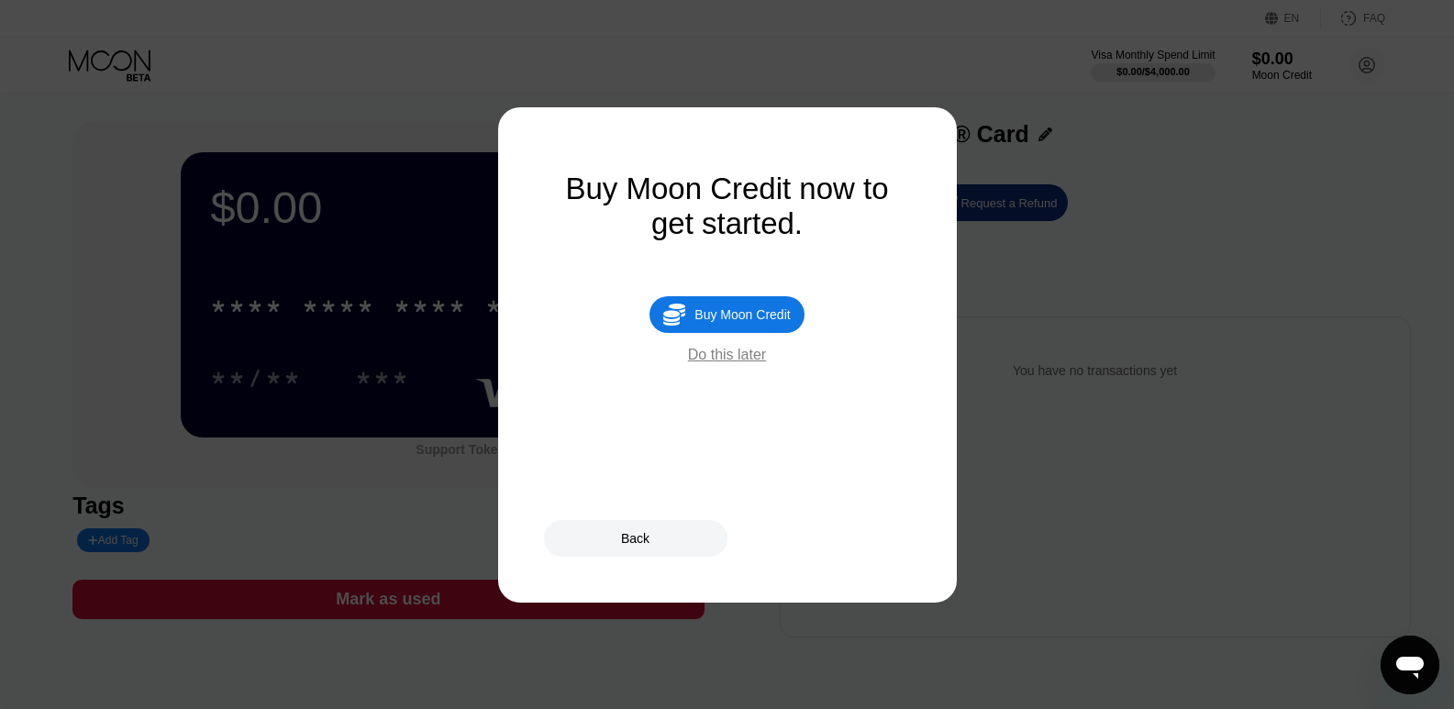
click at [746, 363] on div "Do this later" at bounding box center [727, 355] width 78 height 17
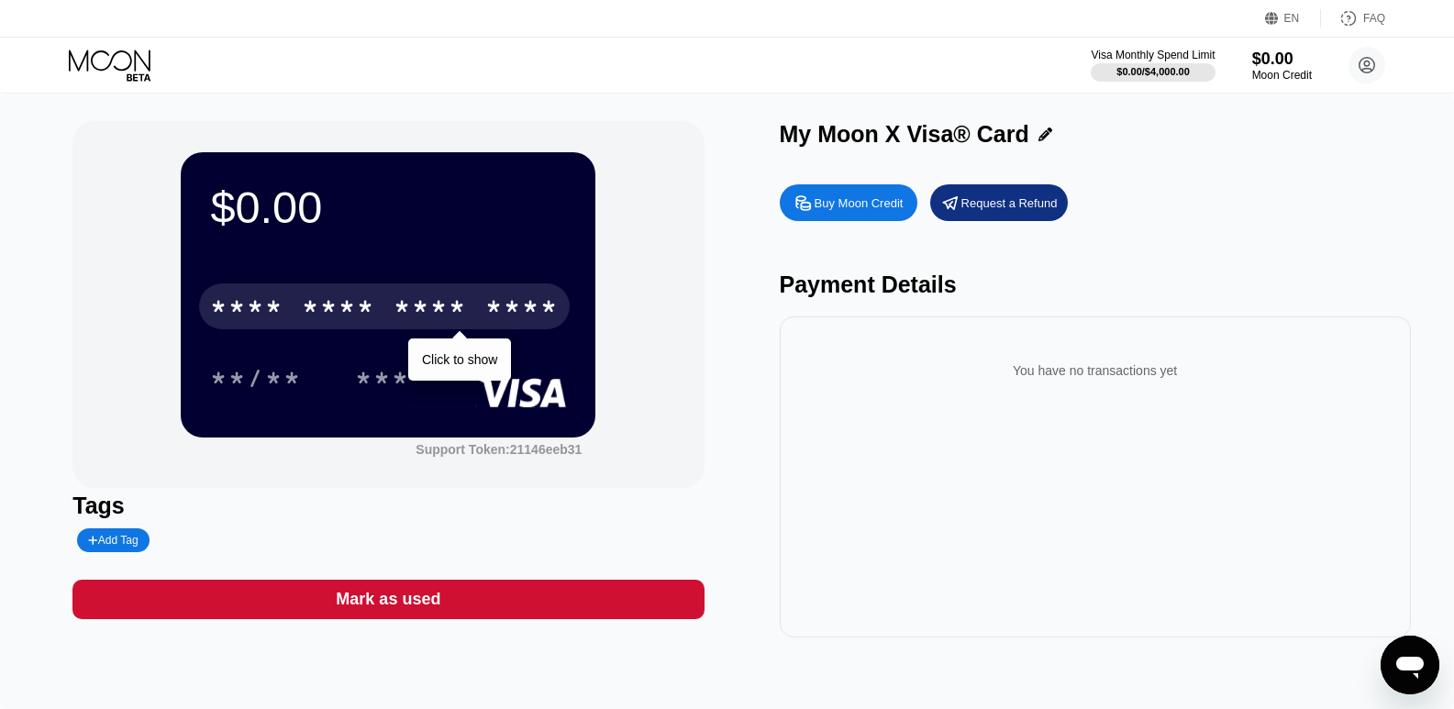
click at [266, 311] on div "* * * *" at bounding box center [246, 308] width 73 height 29
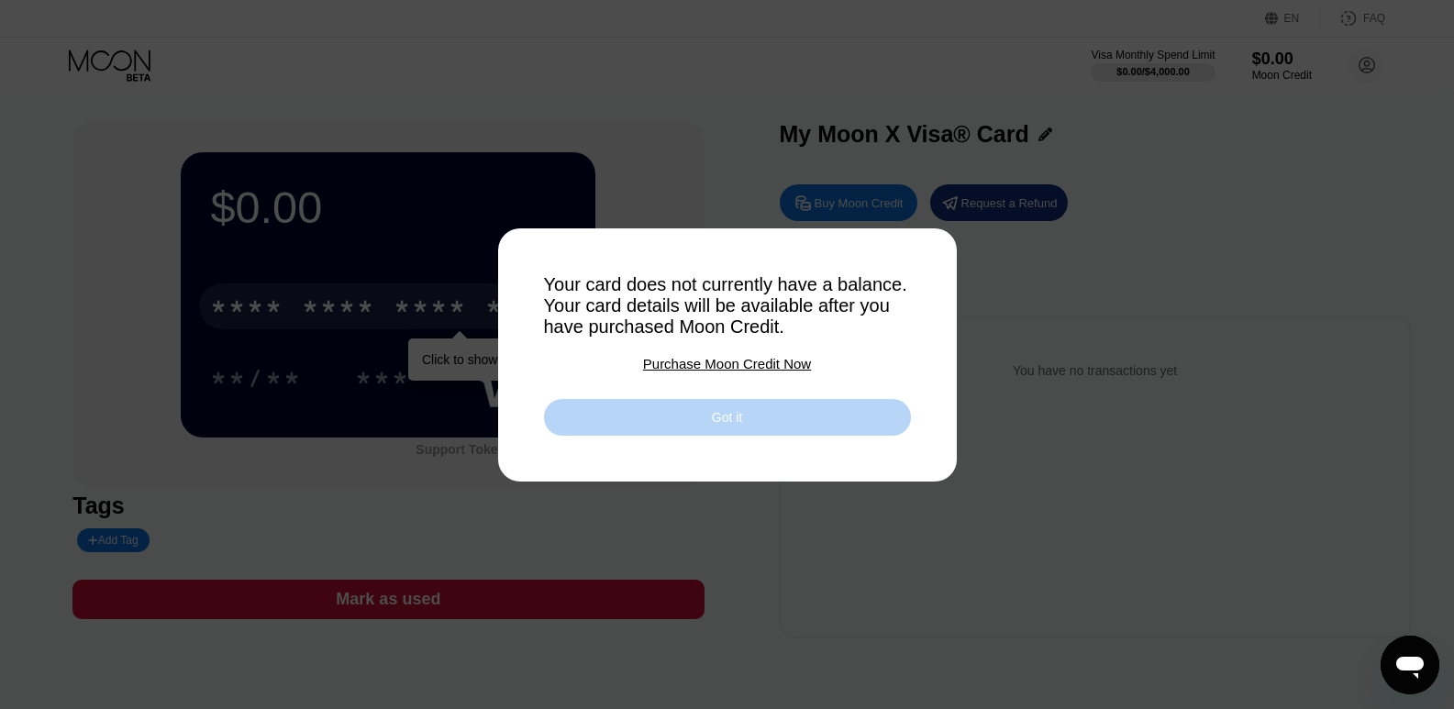
click at [738, 420] on div "Got it" at bounding box center [727, 417] width 30 height 17
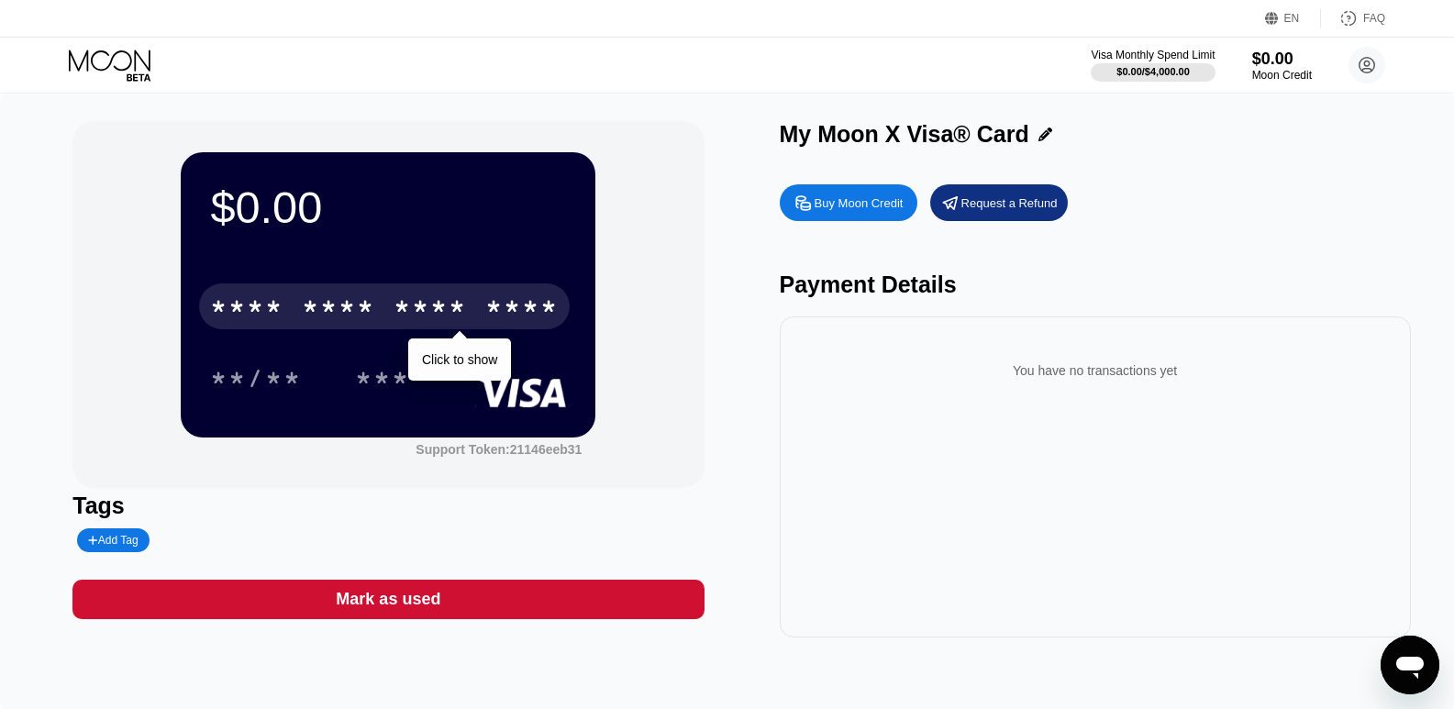
click at [446, 368] on div "**/** ***" at bounding box center [388, 378] width 356 height 46
click at [445, 304] on div "* * * *" at bounding box center [429, 308] width 73 height 29
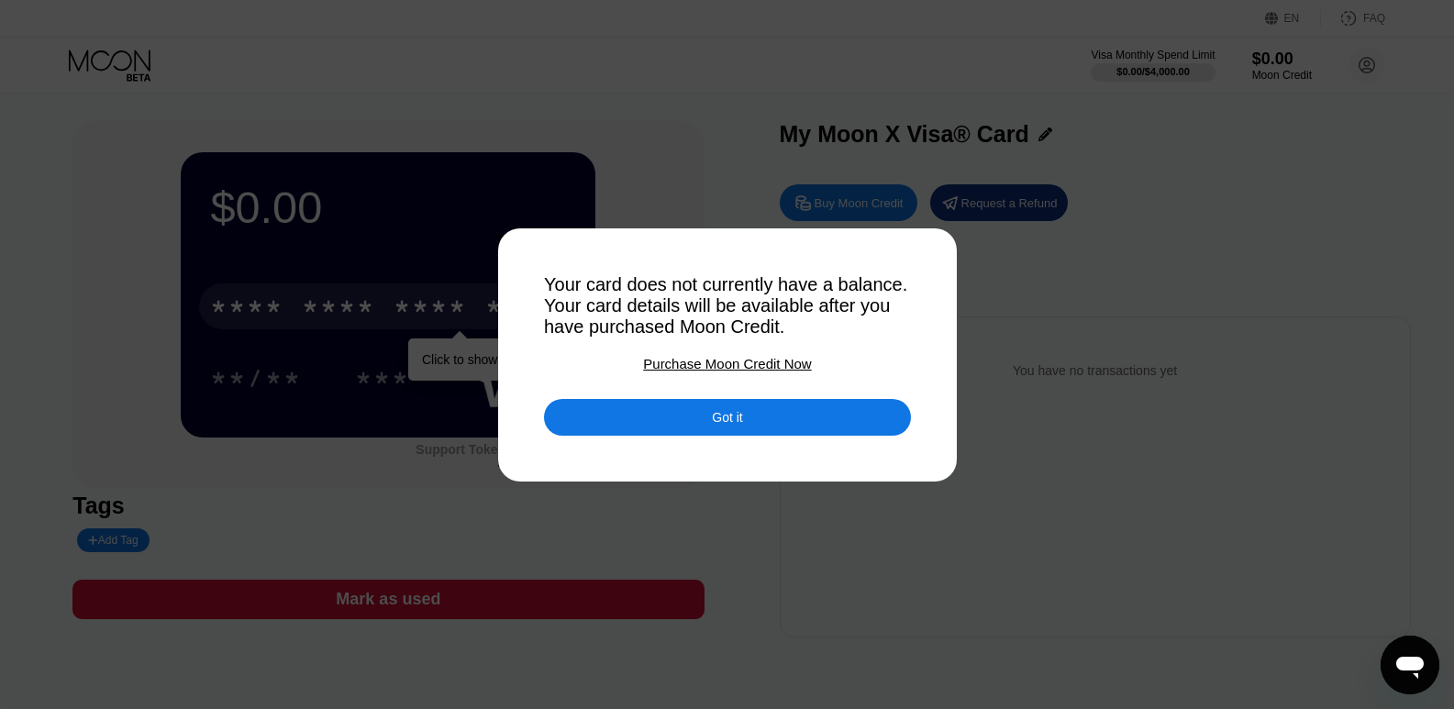
click at [632, 425] on div "Got it" at bounding box center [727, 417] width 367 height 37
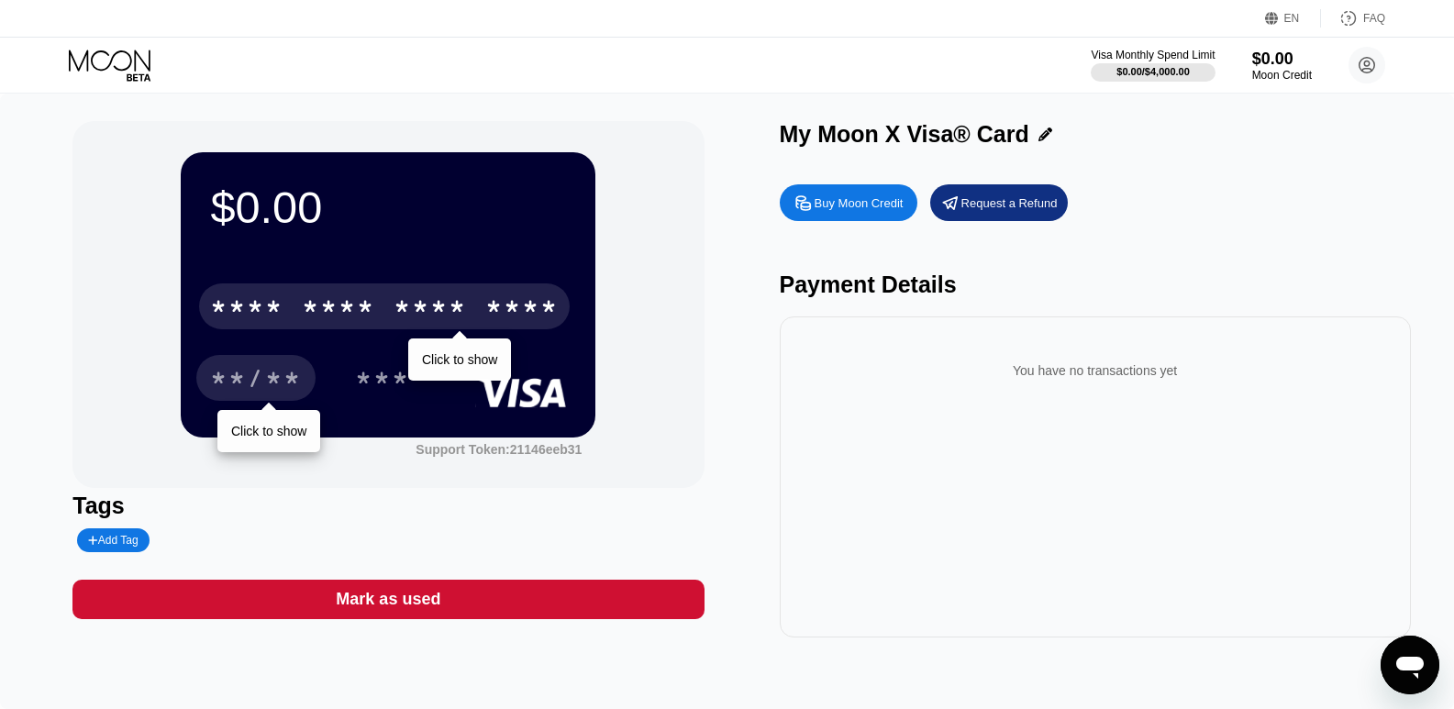
click at [273, 373] on div "**/**" at bounding box center [256, 380] width 92 height 29
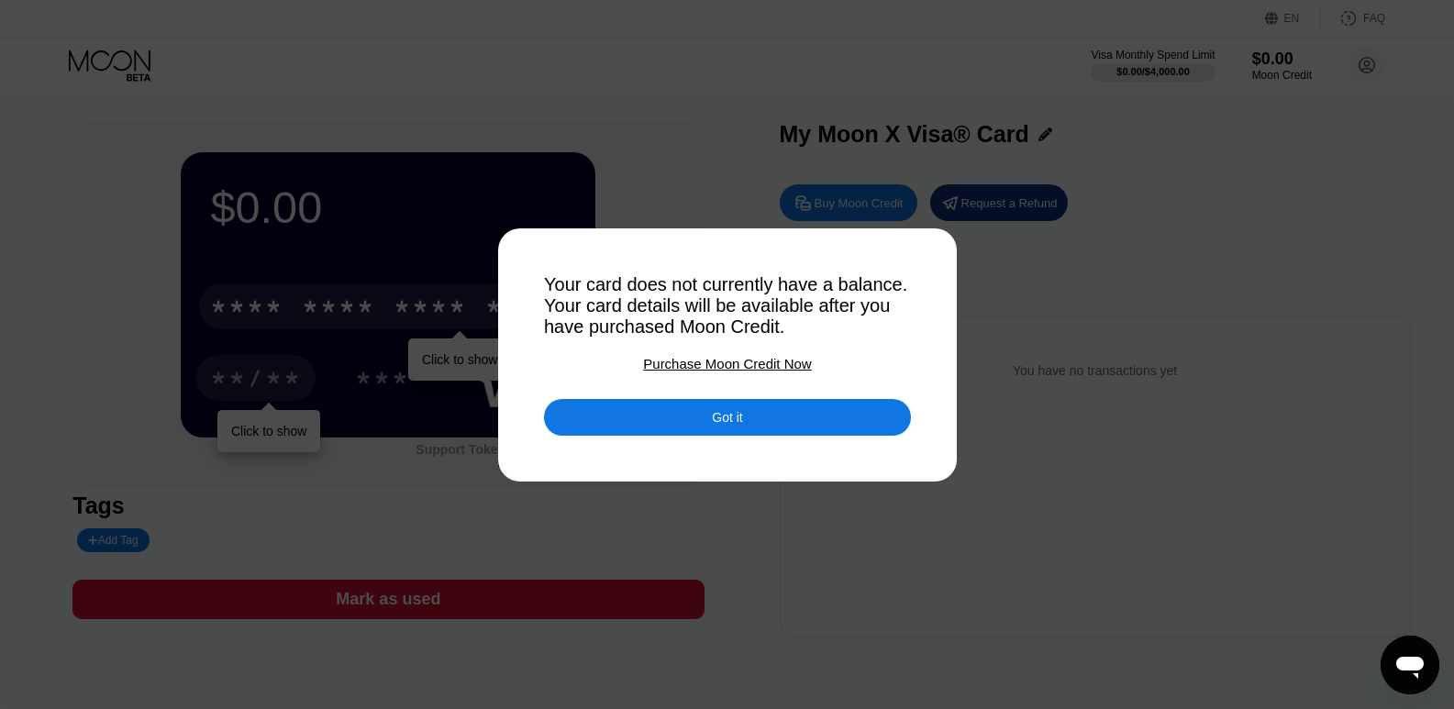
click at [654, 421] on div "Got it" at bounding box center [727, 417] width 367 height 37
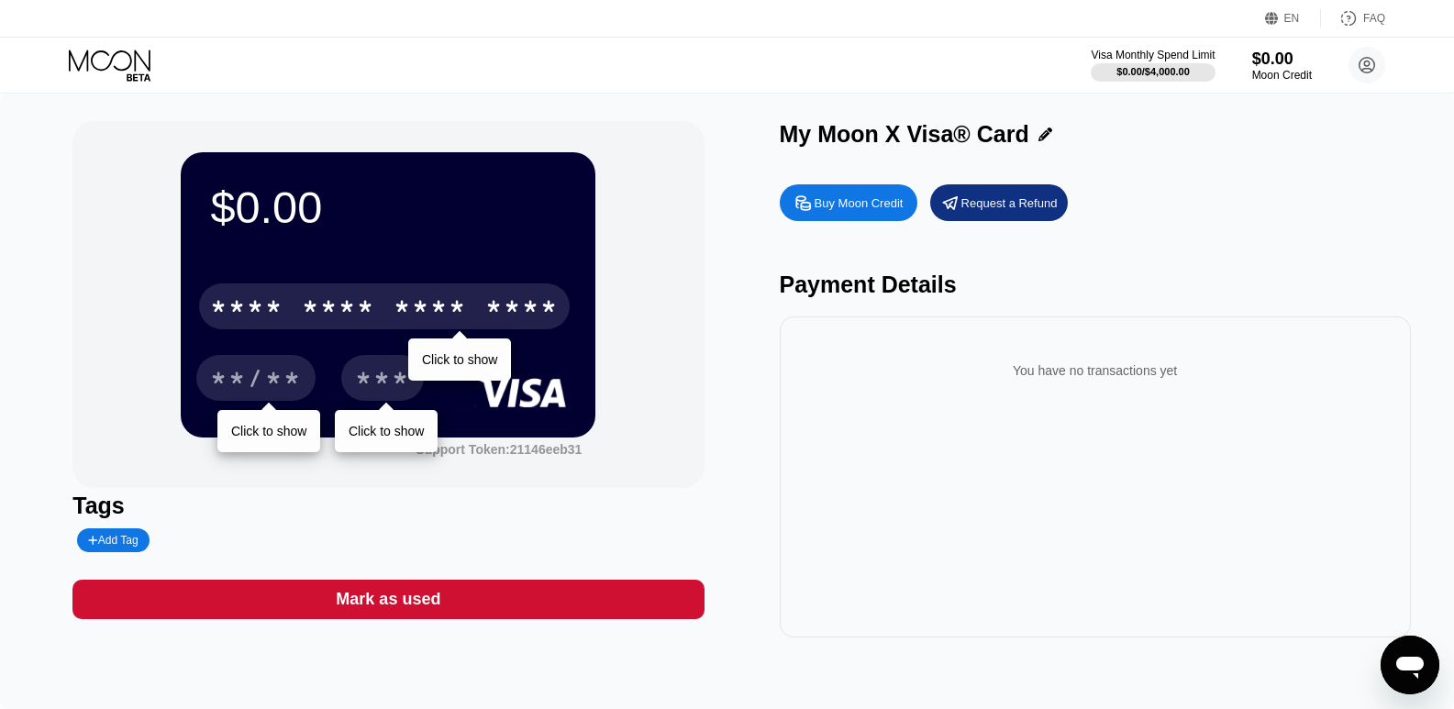
click at [375, 380] on div "***" at bounding box center [382, 380] width 55 height 29
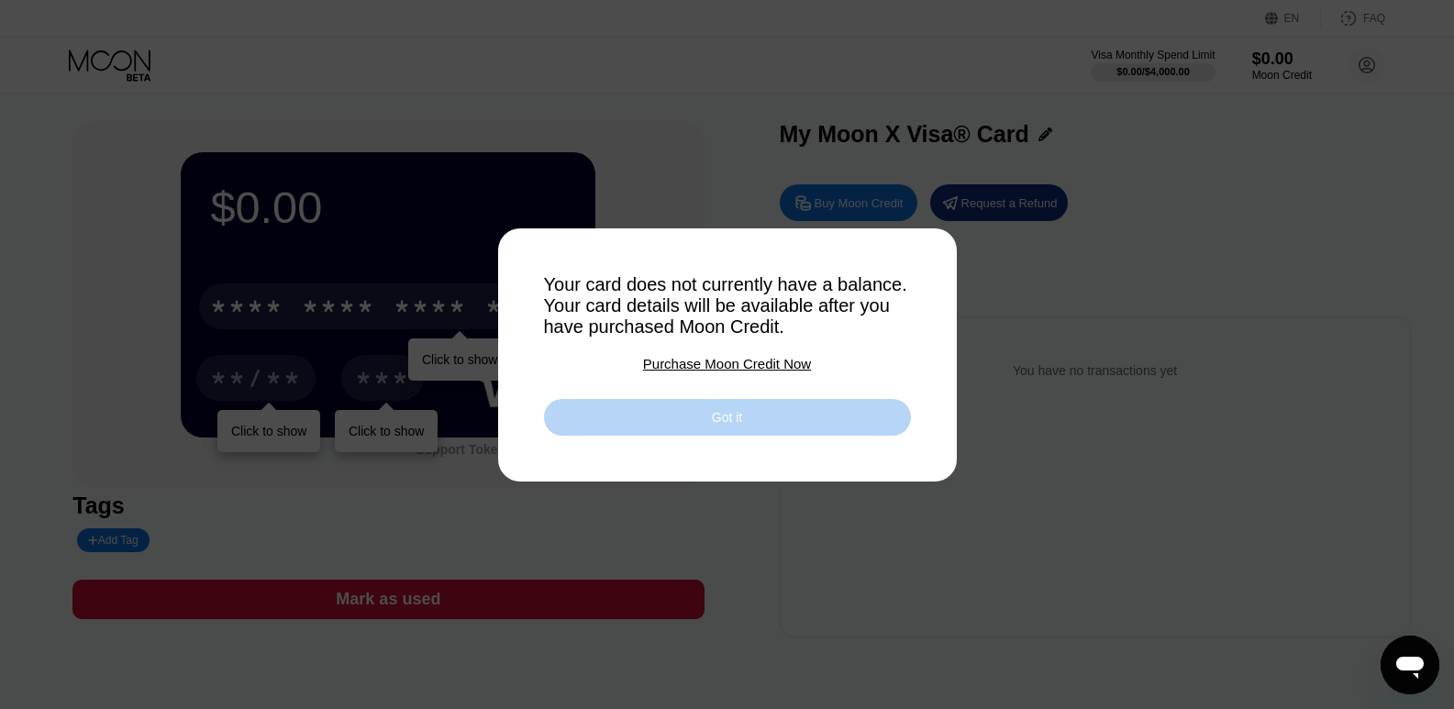
click at [759, 416] on div "Got it" at bounding box center [727, 417] width 367 height 37
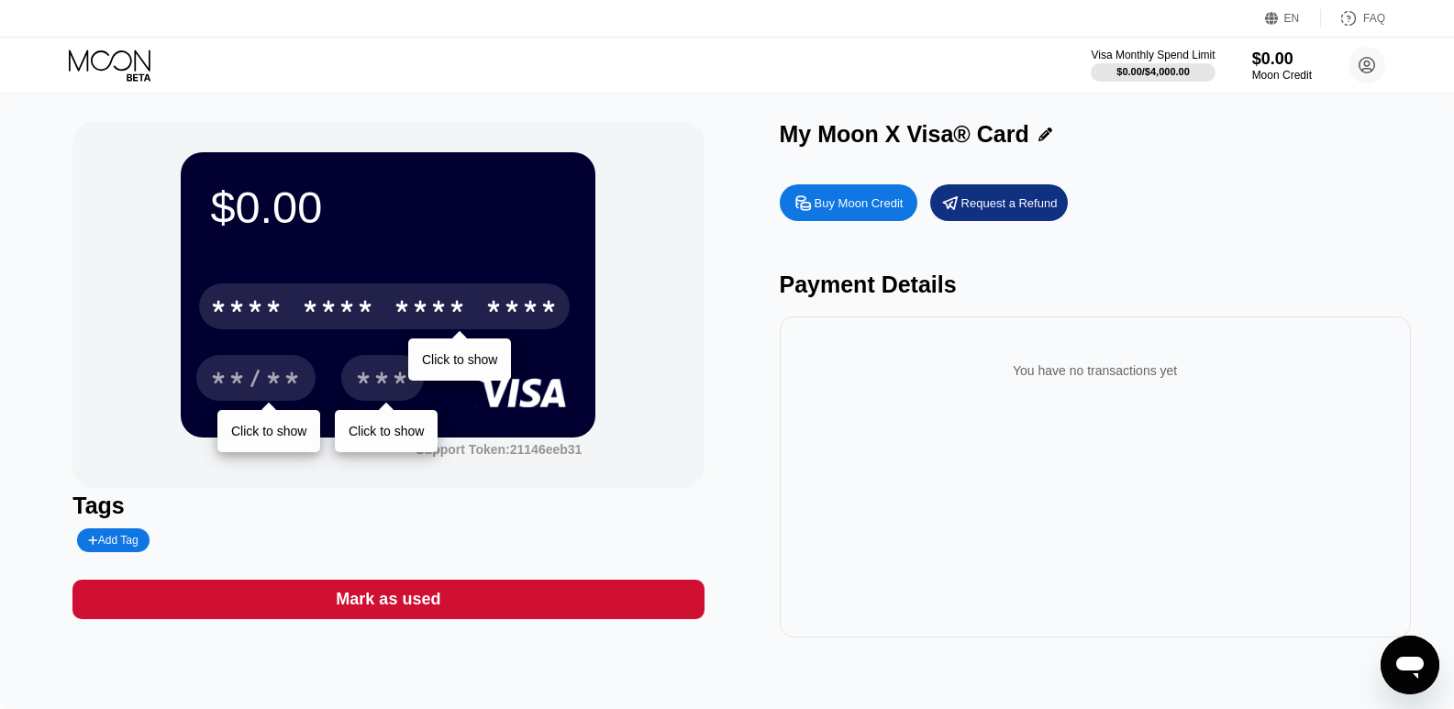
click at [857, 209] on div "Buy Moon Credit" at bounding box center [858, 203] width 89 height 16
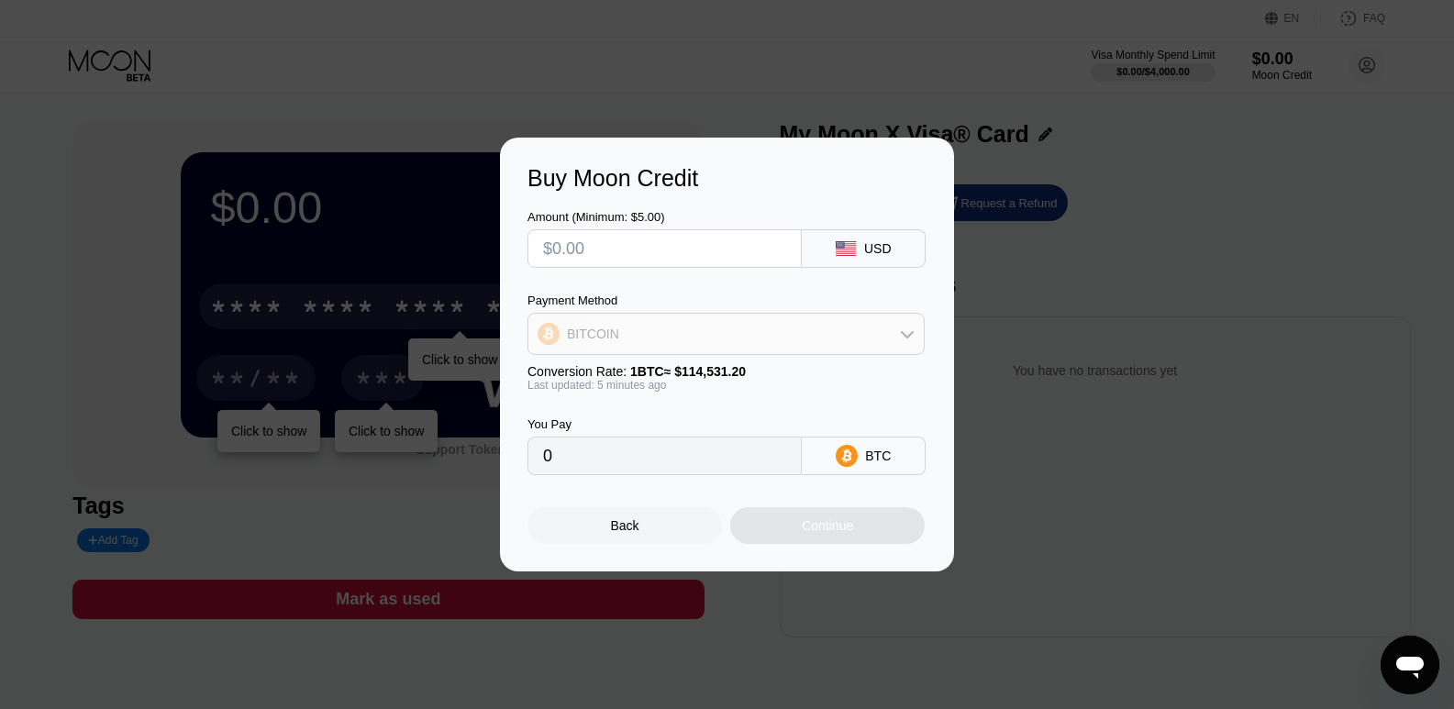
click at [903, 332] on icon at bounding box center [907, 334] width 13 height 7
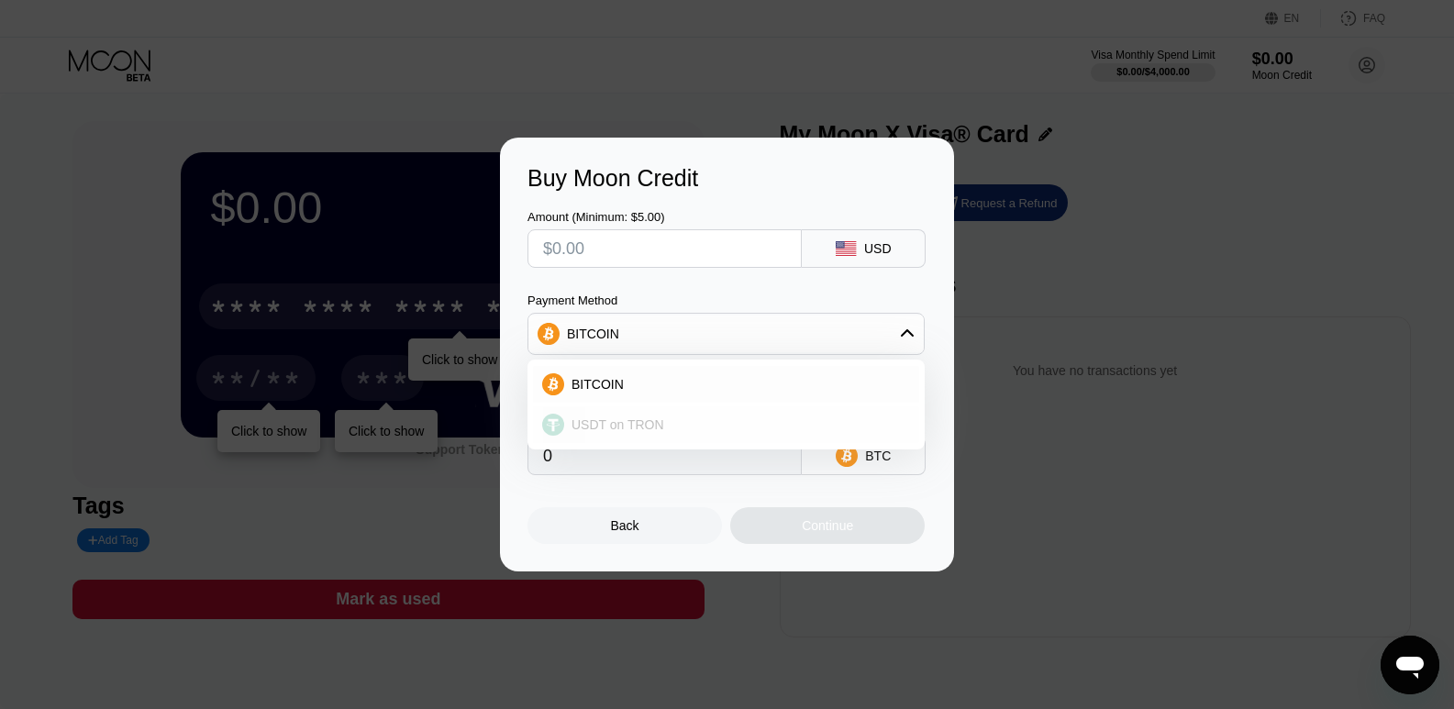
click at [690, 426] on div "USDT on TRON" at bounding box center [737, 424] width 346 height 15
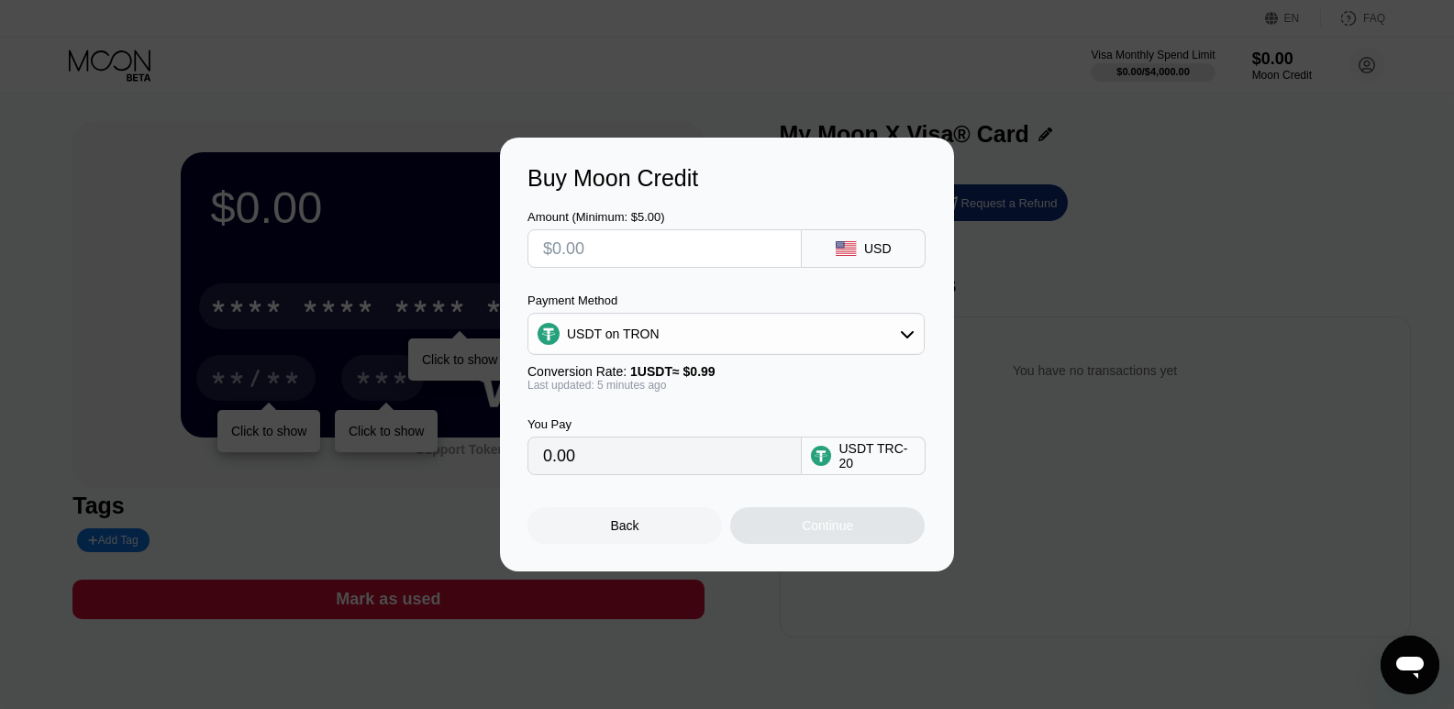
type input "0.00"
click at [892, 462] on div "USDT TRC-20" at bounding box center [876, 455] width 77 height 29
click at [656, 241] on input "text" at bounding box center [664, 248] width 243 height 37
type input "$5"
type input "5.05"
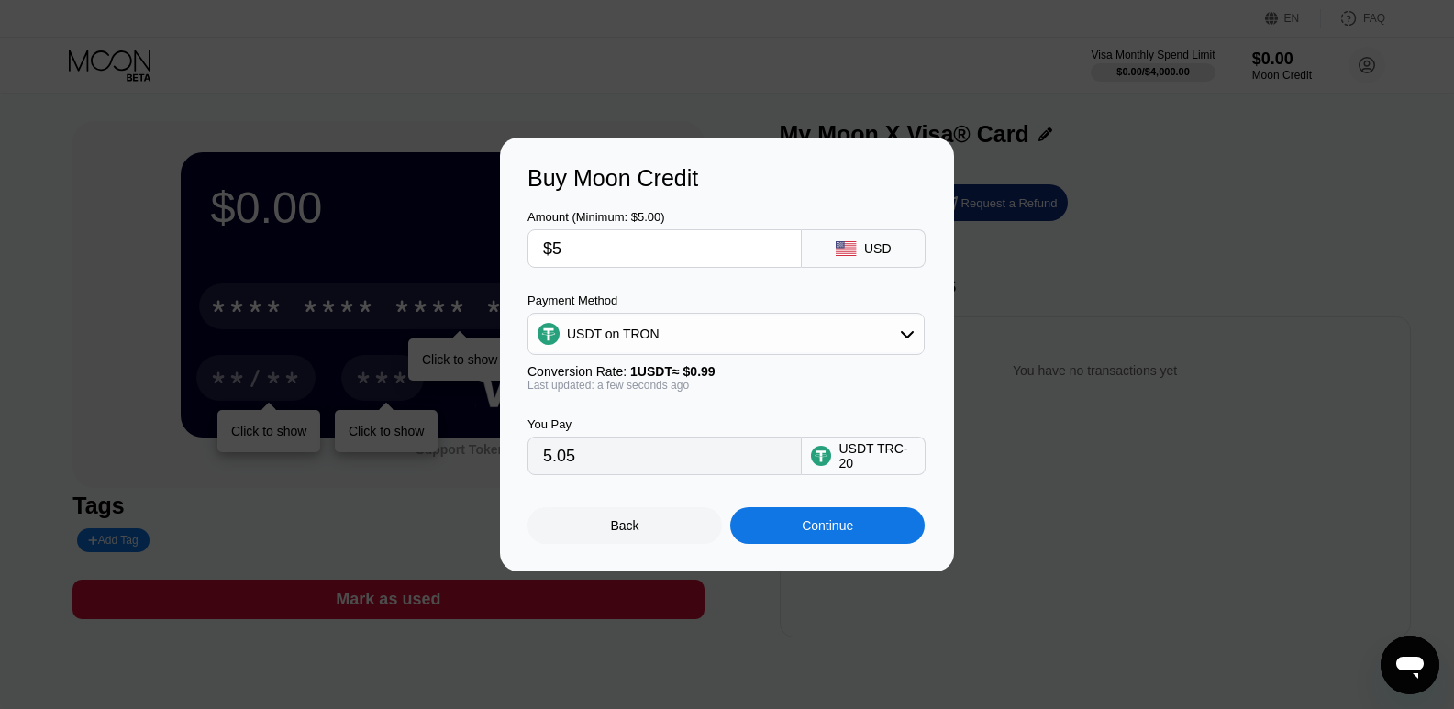
type input "$5"
click at [814, 524] on div "Continue" at bounding box center [827, 525] width 51 height 15
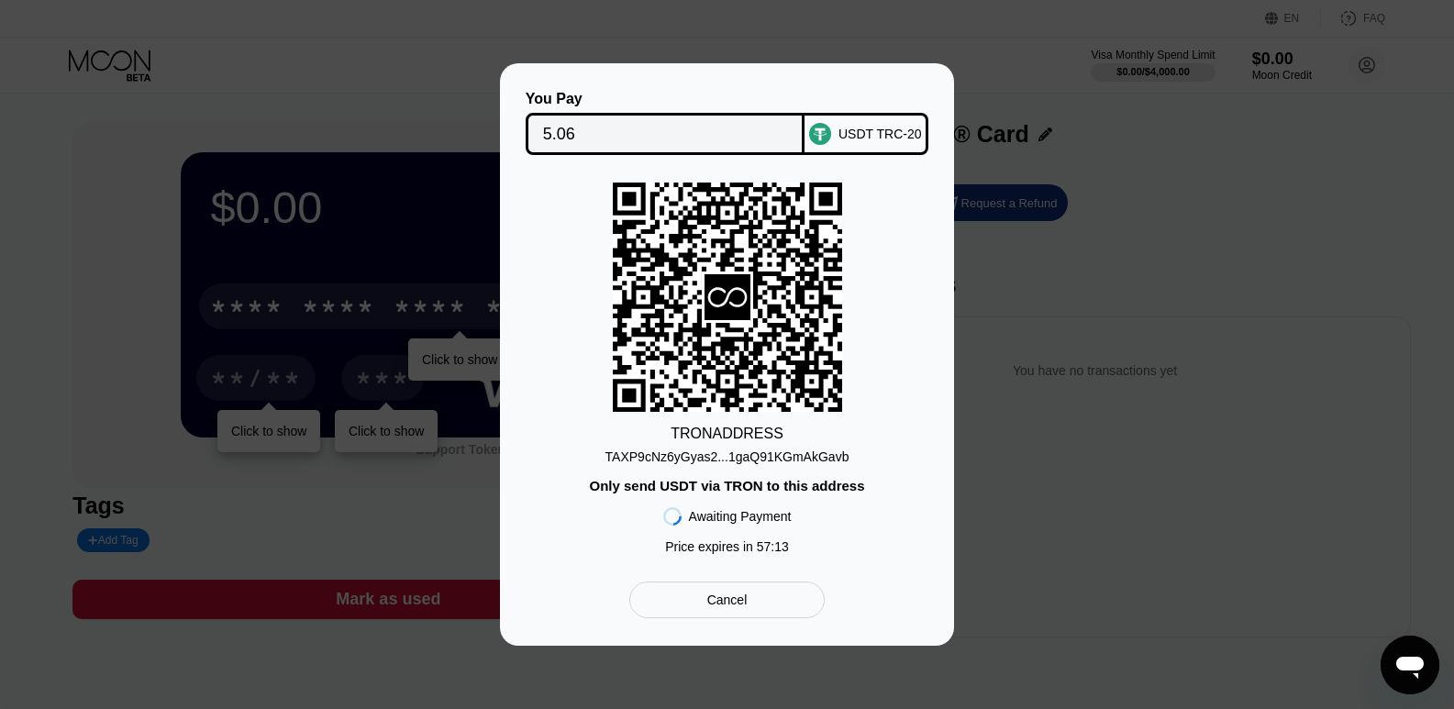
click at [702, 606] on div "Cancel" at bounding box center [726, 599] width 195 height 37
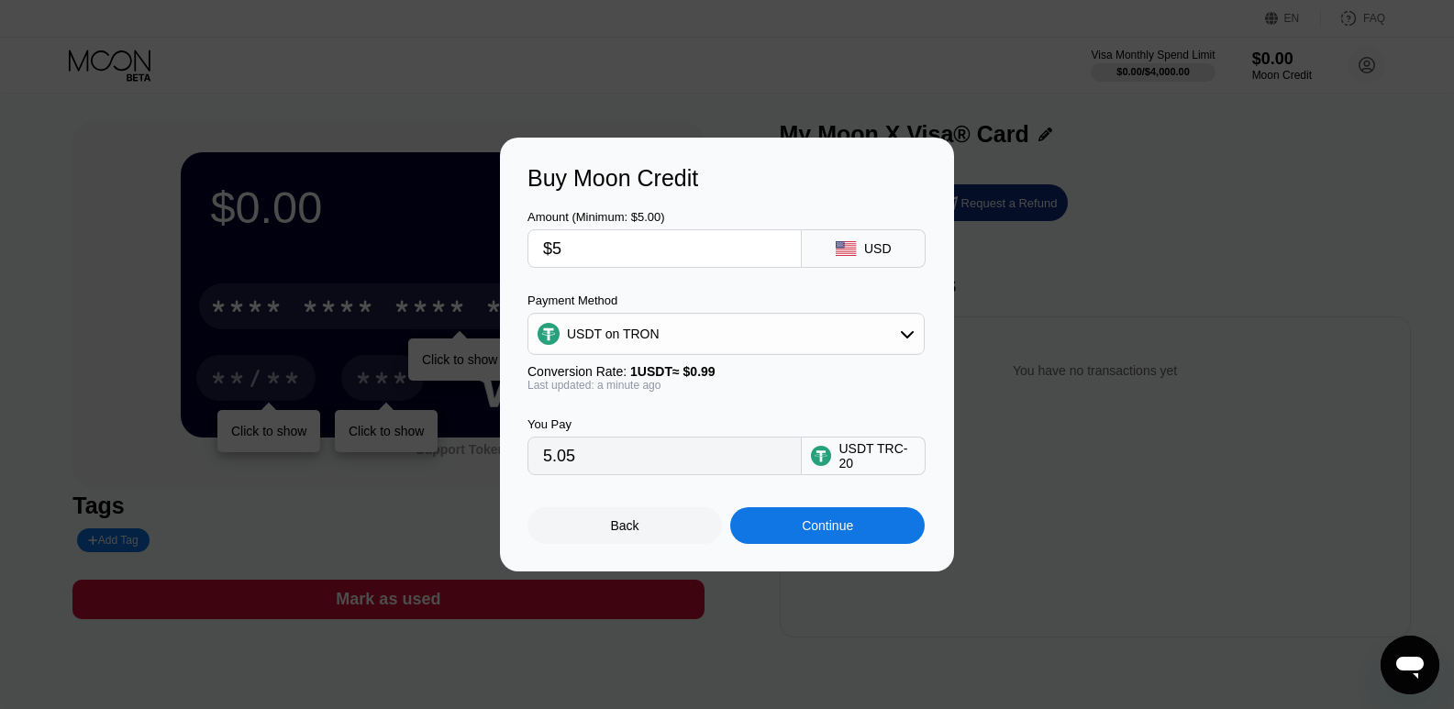
type input "5.05"
click at [622, 533] on div "Back" at bounding box center [625, 525] width 28 height 15
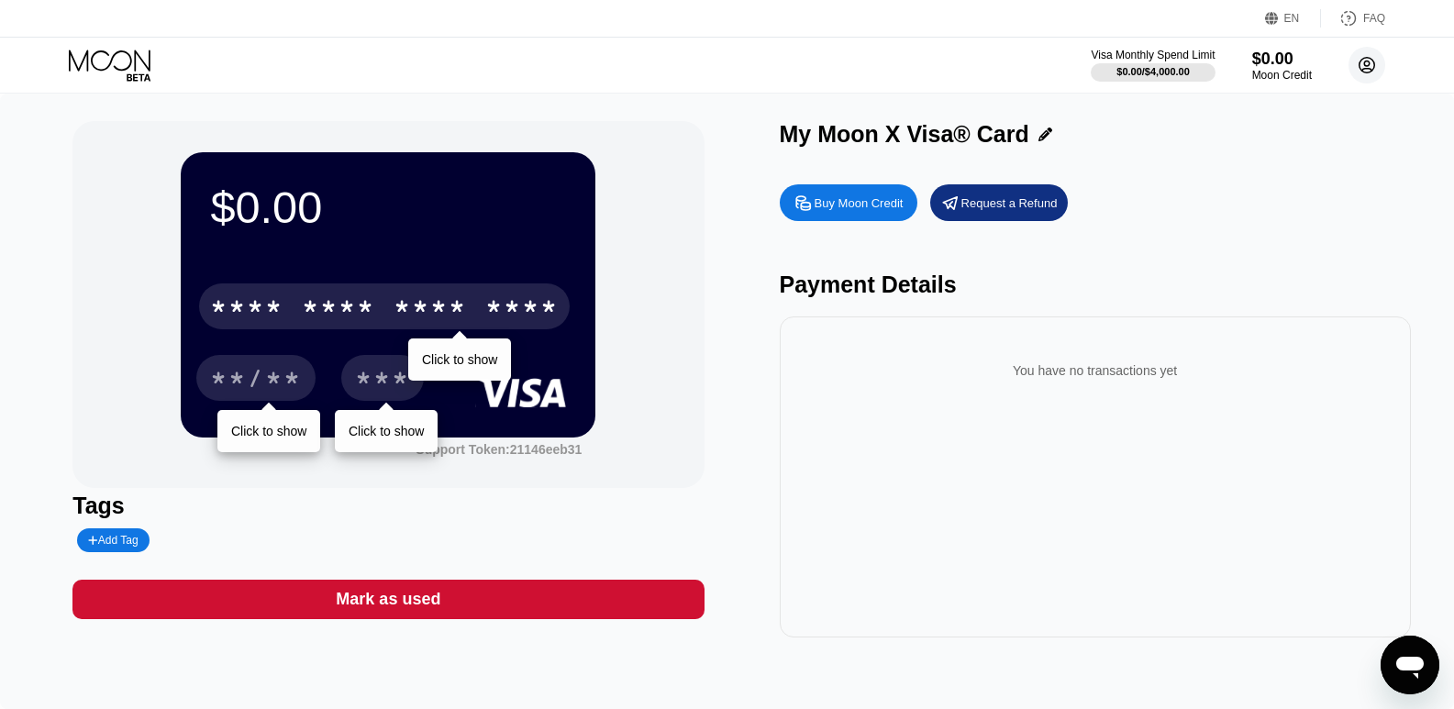
click at [1368, 72] on icon at bounding box center [1367, 66] width 16 height 16
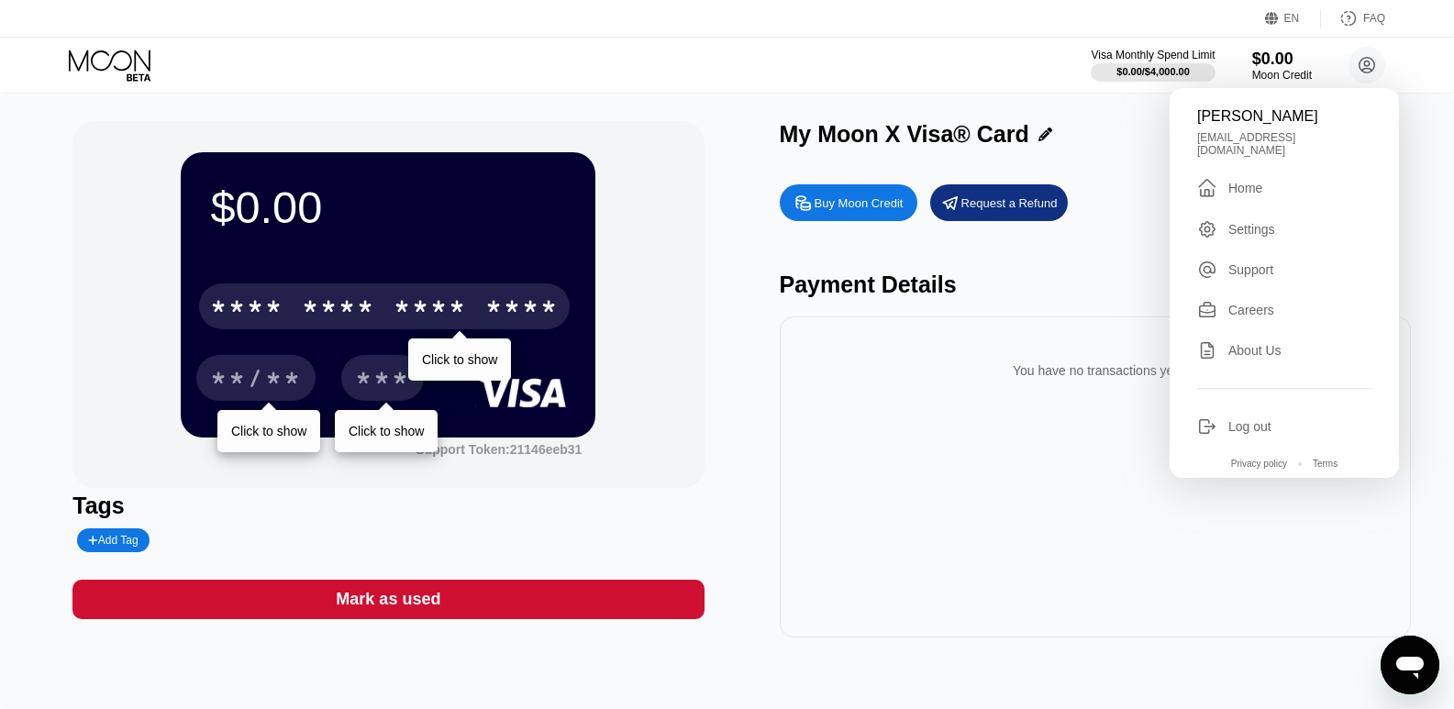
click at [1269, 305] on div "Careers" at bounding box center [1251, 310] width 46 height 15
click at [1165, 560] on div "You have no transactions yet" at bounding box center [1095, 476] width 631 height 321
